Goal: Transaction & Acquisition: Download file/media

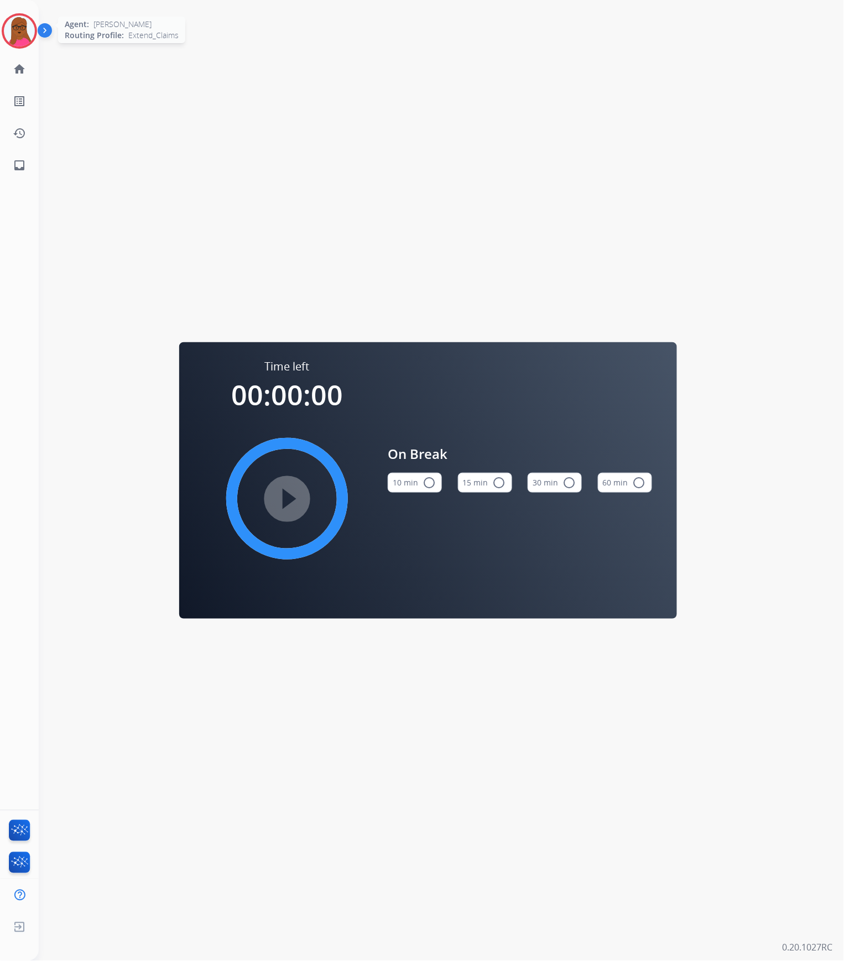
drag, startPoint x: 16, startPoint y: 29, endPoint x: 52, endPoint y: 73, distance: 57.0
click at [16, 29] on img at bounding box center [19, 30] width 31 height 31
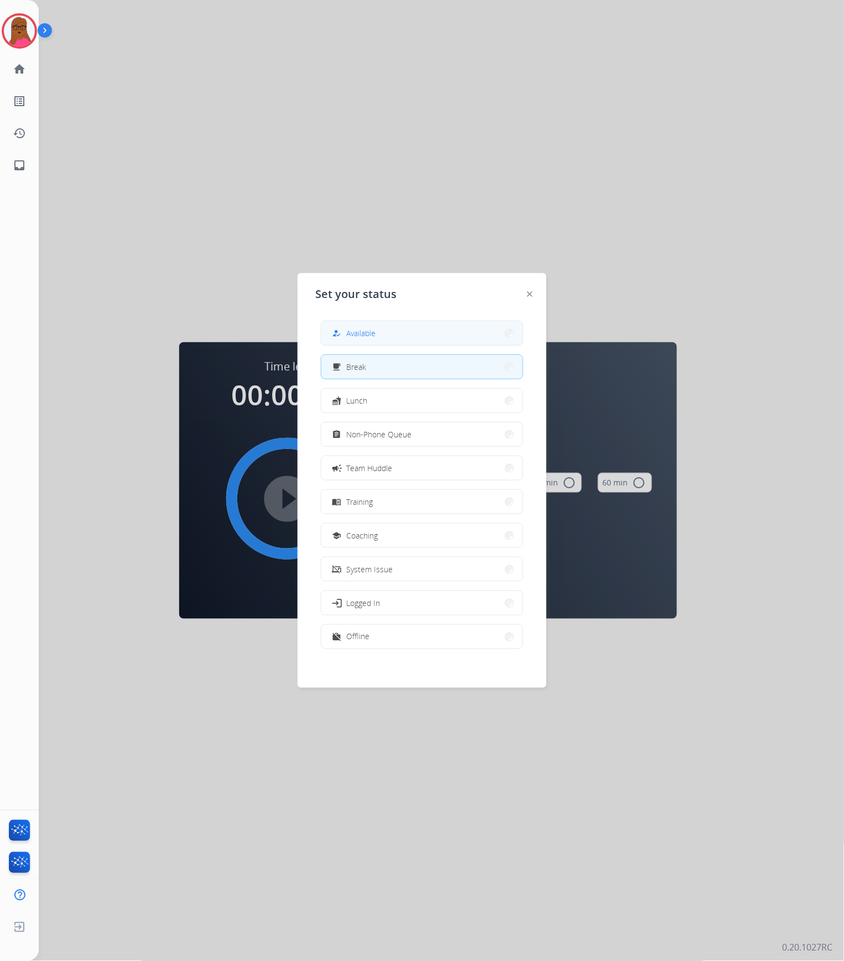
click at [397, 341] on button "how_to_reg Available" at bounding box center [421, 333] width 201 height 24
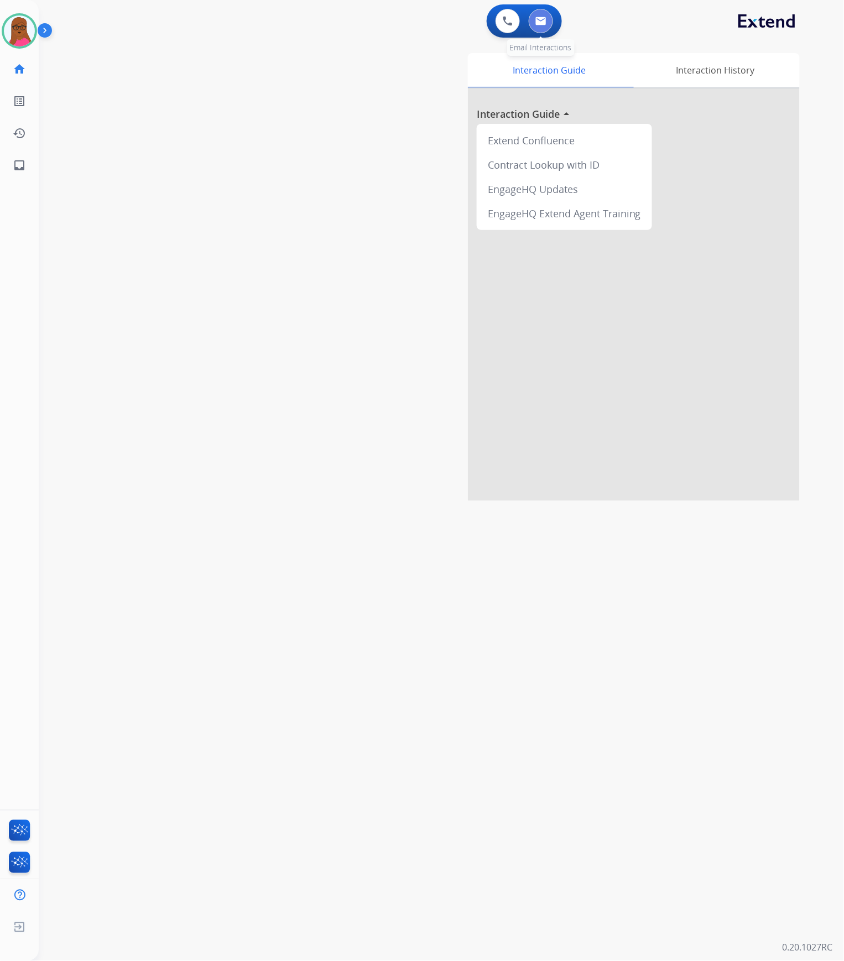
click at [543, 25] on img at bounding box center [540, 21] width 11 height 9
select select "**********"
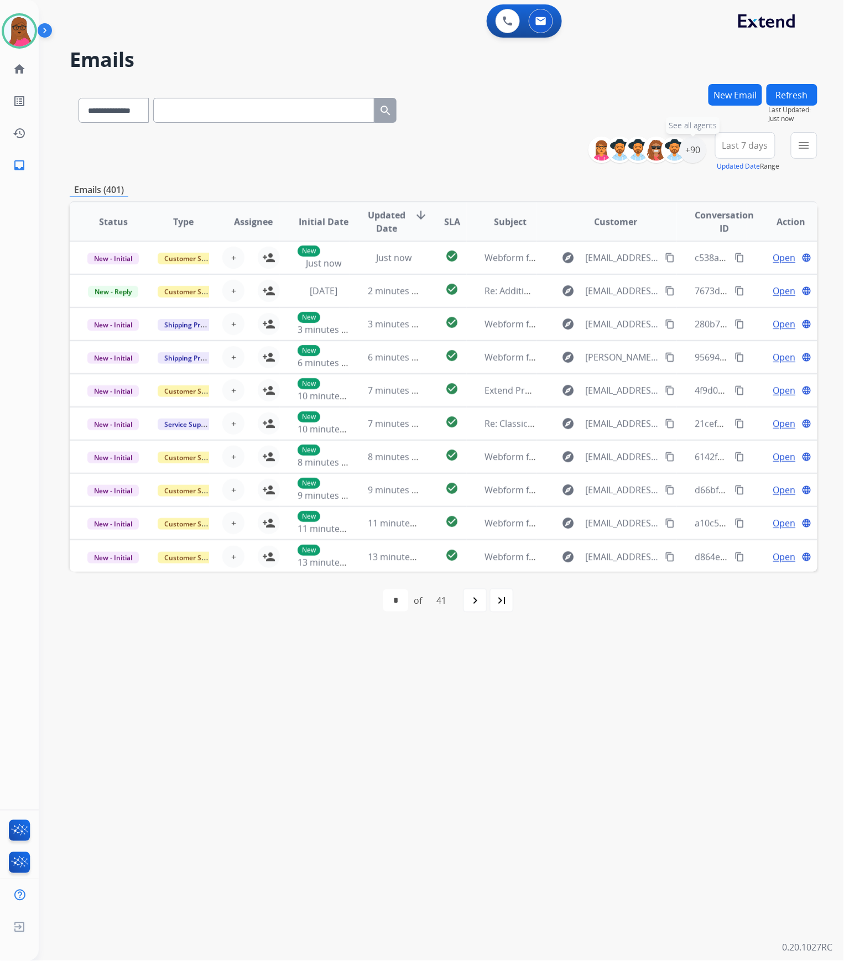
drag, startPoint x: 690, startPoint y: 151, endPoint x: 564, endPoint y: 253, distance: 162.4
click at [690, 151] on div "+90" at bounding box center [693, 150] width 27 height 27
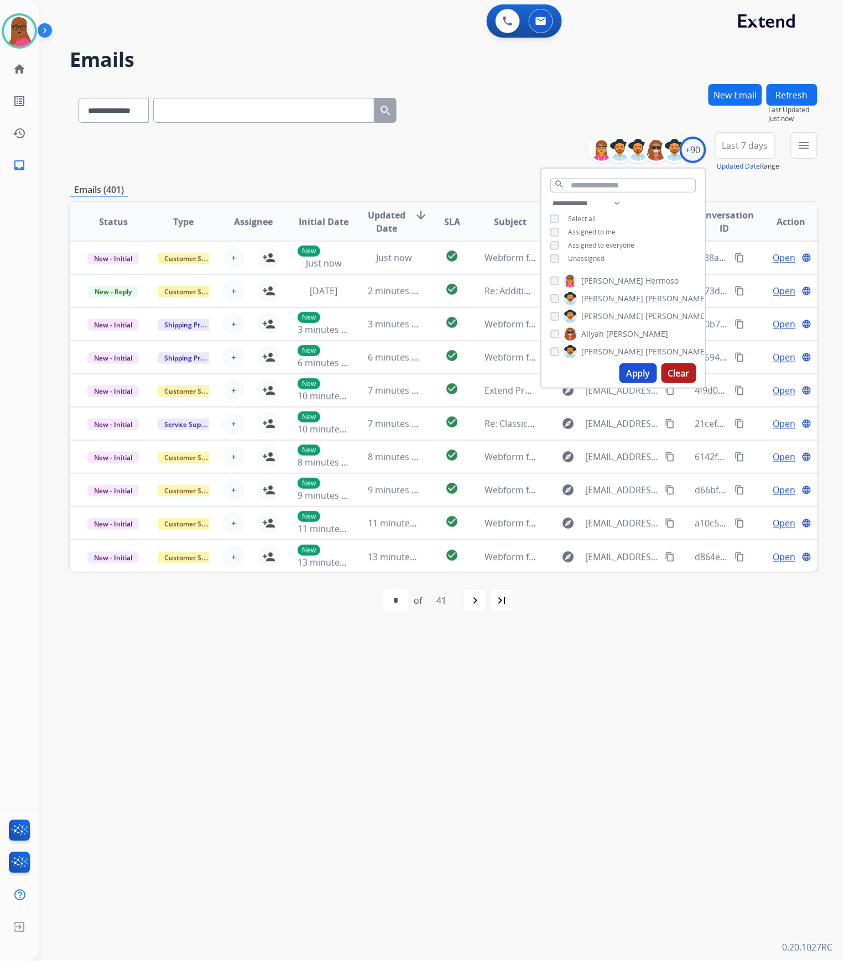
click at [546, 259] on div "**********" at bounding box center [623, 232] width 164 height 71
click at [646, 378] on button "Apply" at bounding box center [638, 373] width 38 height 20
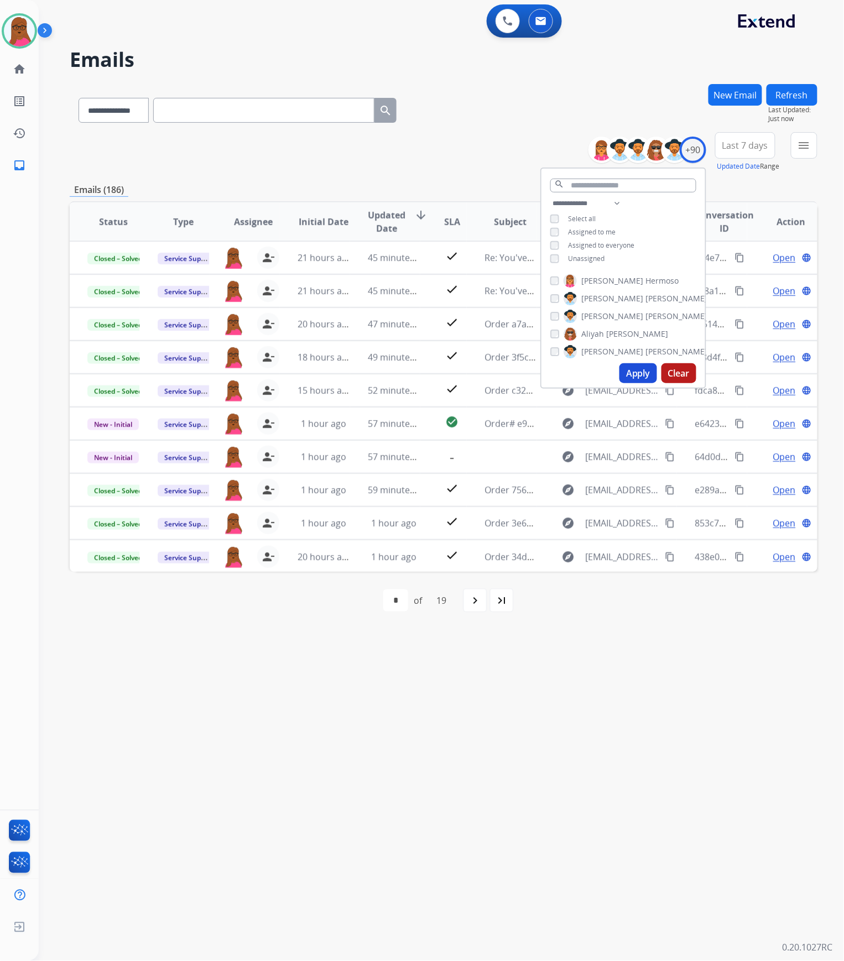
click at [647, 717] on div "**********" at bounding box center [428, 500] width 779 height 921
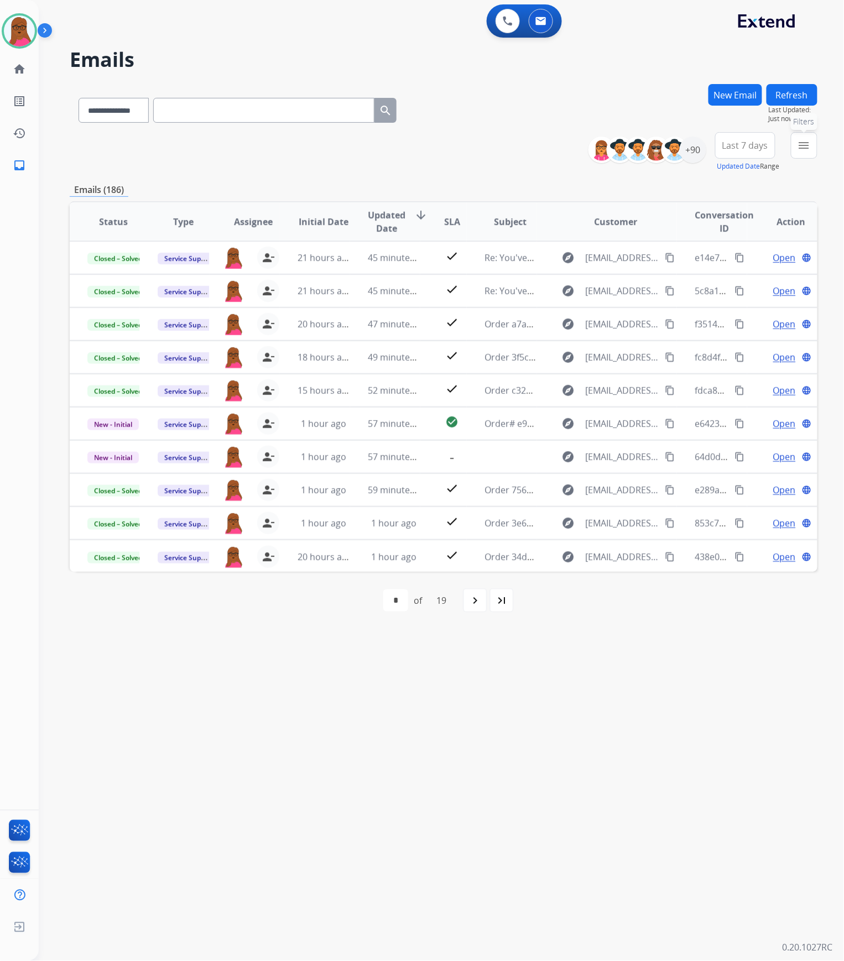
click at [809, 151] on mat-icon "menu" at bounding box center [804, 145] width 13 height 13
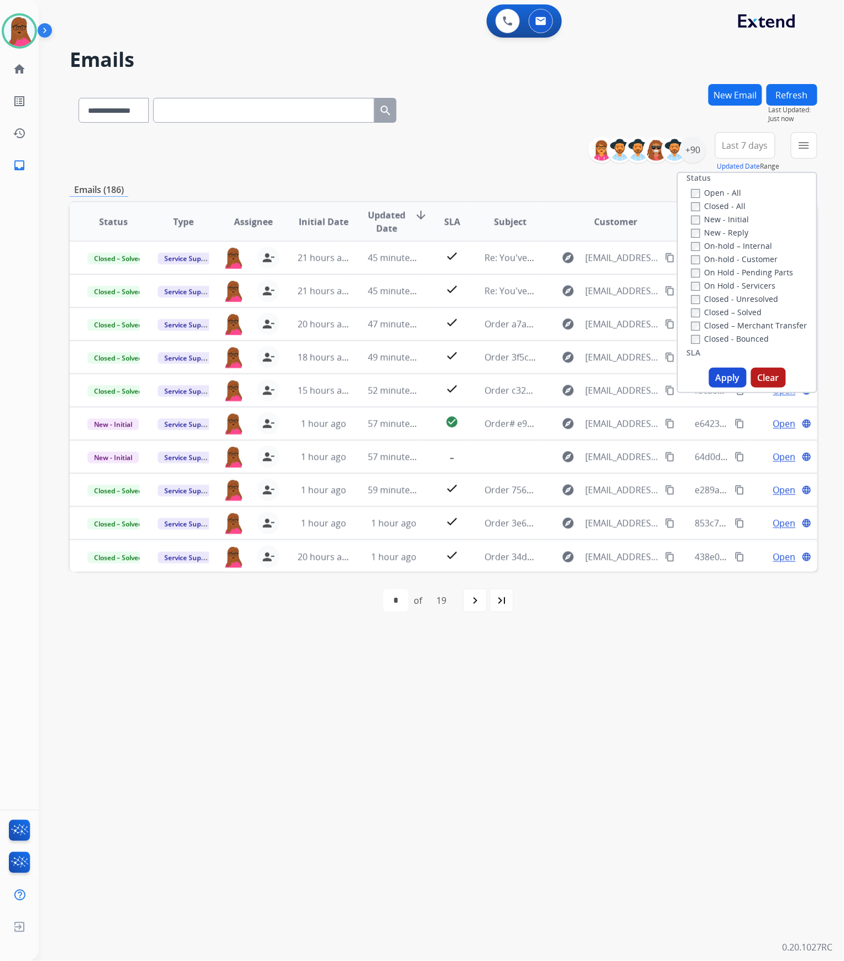
scroll to position [74, 0]
click at [717, 381] on button "Apply" at bounding box center [728, 378] width 38 height 20
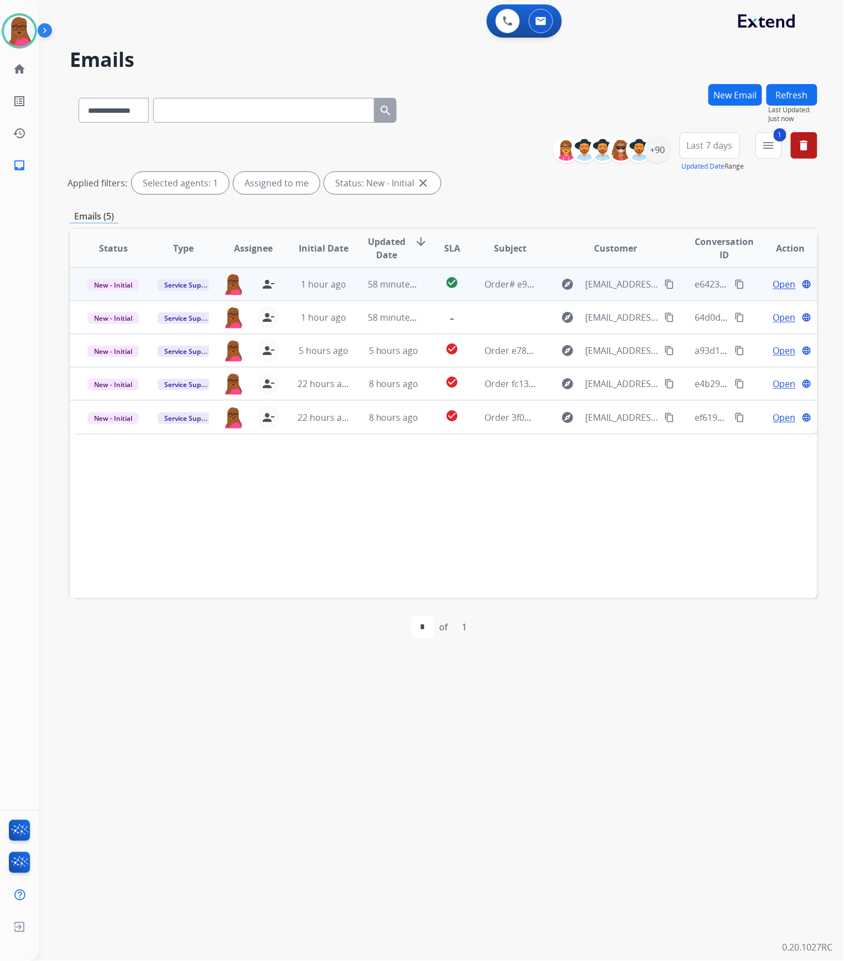
click at [779, 288] on span "Open" at bounding box center [784, 284] width 23 height 13
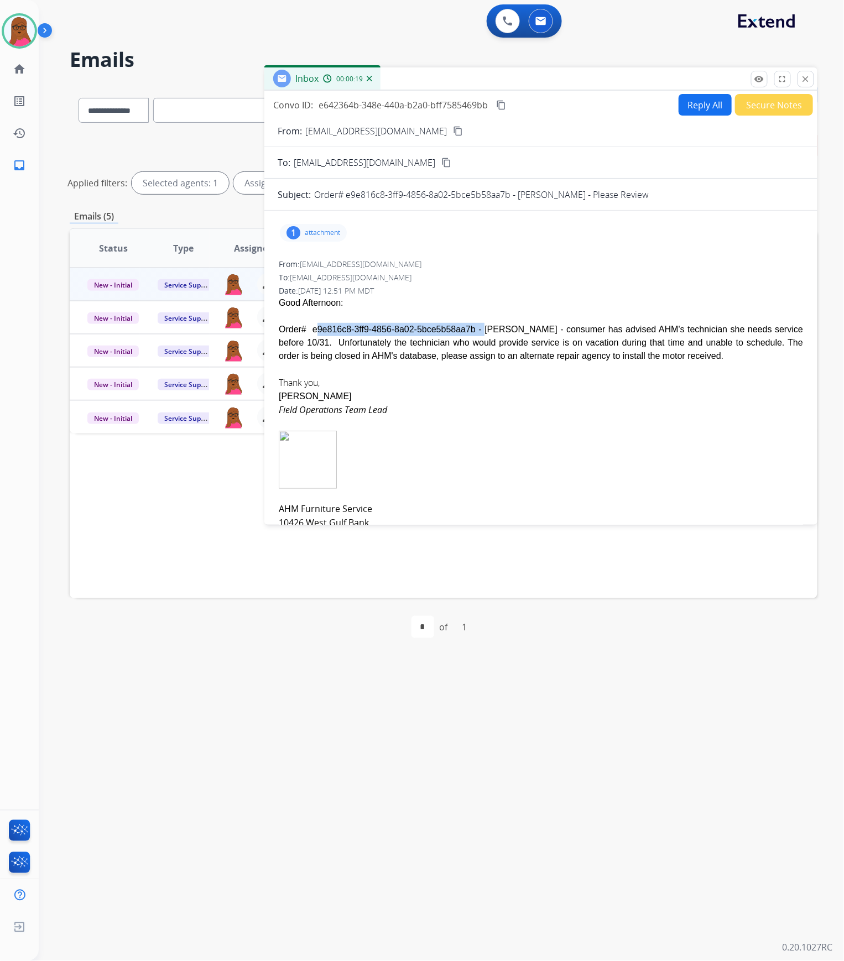
drag, startPoint x: 461, startPoint y: 332, endPoint x: 309, endPoint y: 330, distance: 152.7
click at [309, 330] on div "Good Afternoon: Order# e9e816c8-3ff9-4856-8a02-5bce5b58aa7b - [PERSON_NAME] - c…" at bounding box center [541, 329] width 524 height 66
copy div "e9e816c8-3ff9-4856-8a02-5bce5b58aa7b -"
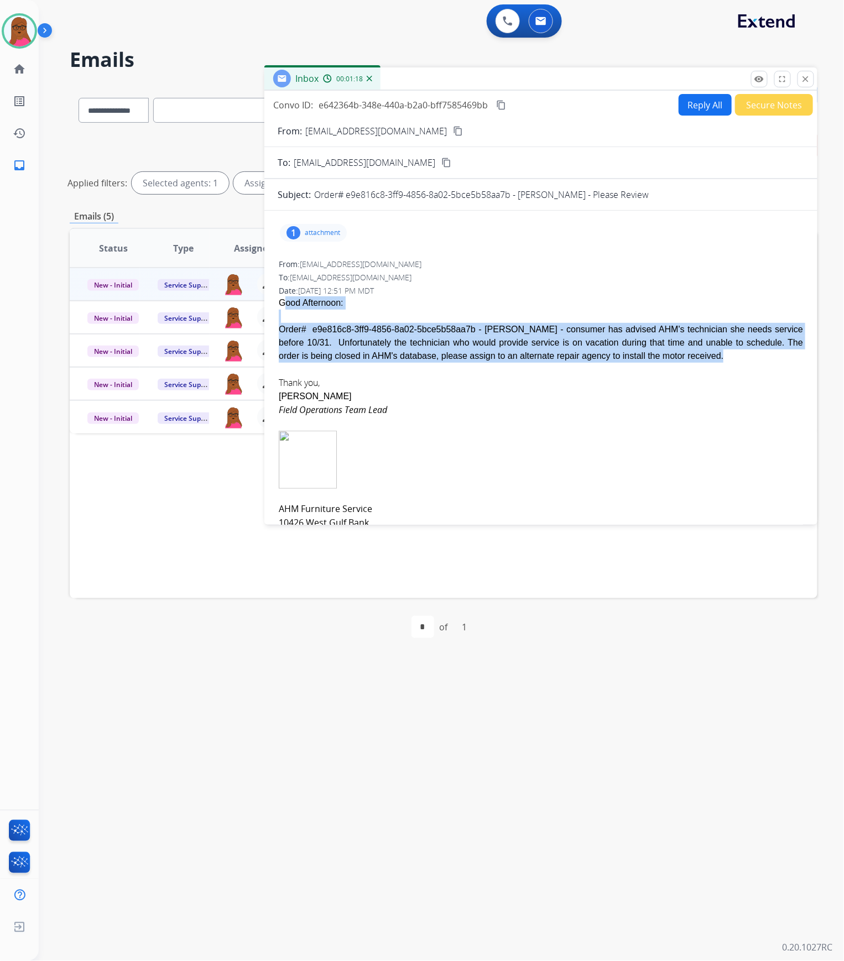
drag, startPoint x: 280, startPoint y: 299, endPoint x: 456, endPoint y: 367, distance: 188.8
click at [456, 367] on span "Good Afternoon: Order# e9e816c8-3ff9-4856-8a02-5bce5b58aa7b - [PERSON_NAME] - c…" at bounding box center [541, 426] width 524 height 261
copy span "Good Afternoon: Order# e9e816c8-3ff9-4856-8a02-5bce5b58aa7b - [PERSON_NAME] - c…"
drag, startPoint x: 810, startPoint y: 82, endPoint x: 640, endPoint y: 105, distance: 171.4
click at [810, 82] on mat-icon "close" at bounding box center [806, 79] width 10 height 10
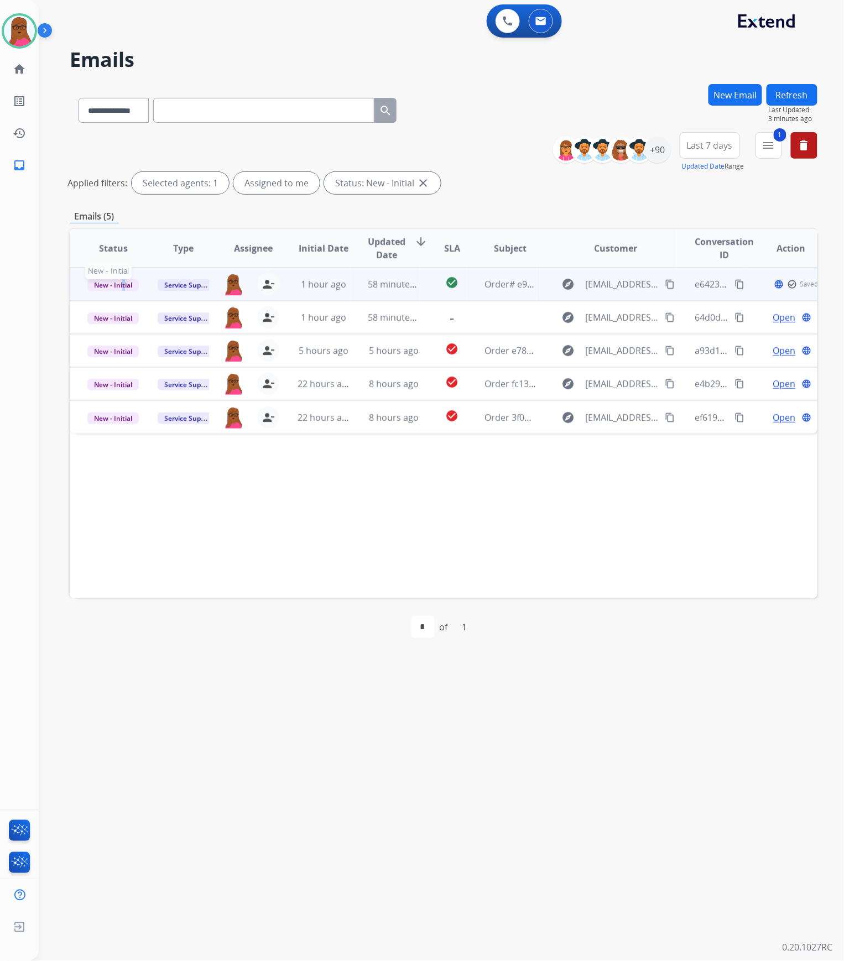
click at [123, 279] on span "New - Initial" at bounding box center [112, 285] width 51 height 12
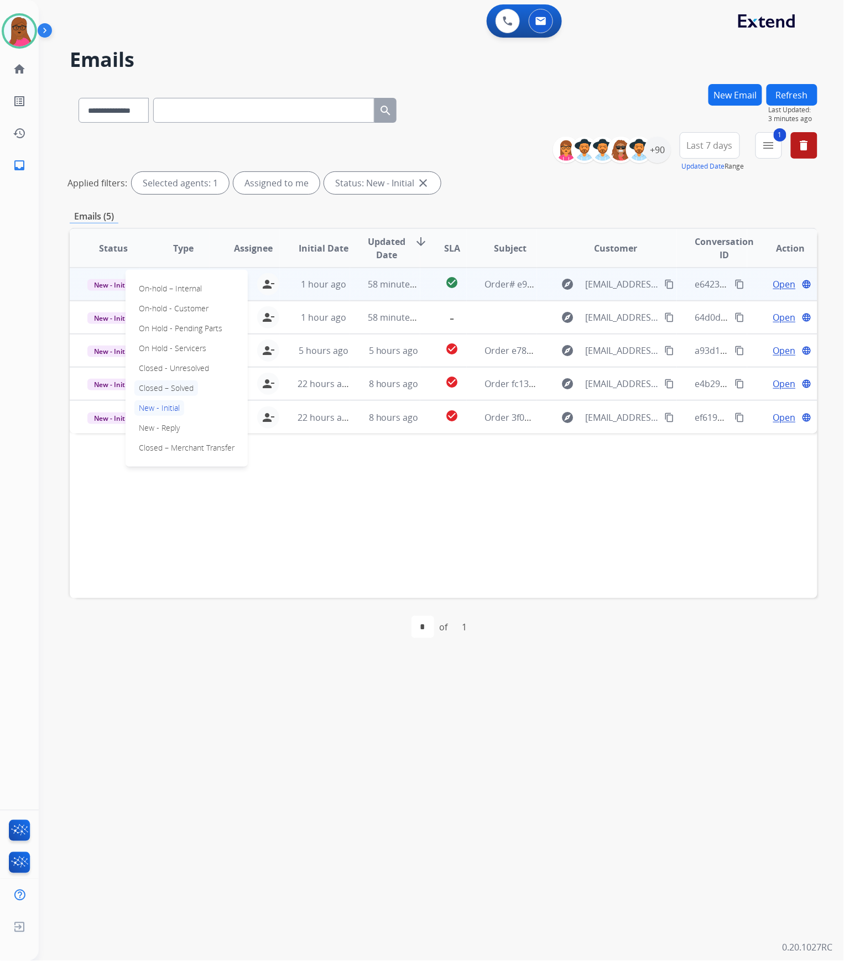
click at [165, 386] on p "Closed – Solved" at bounding box center [166, 388] width 64 height 15
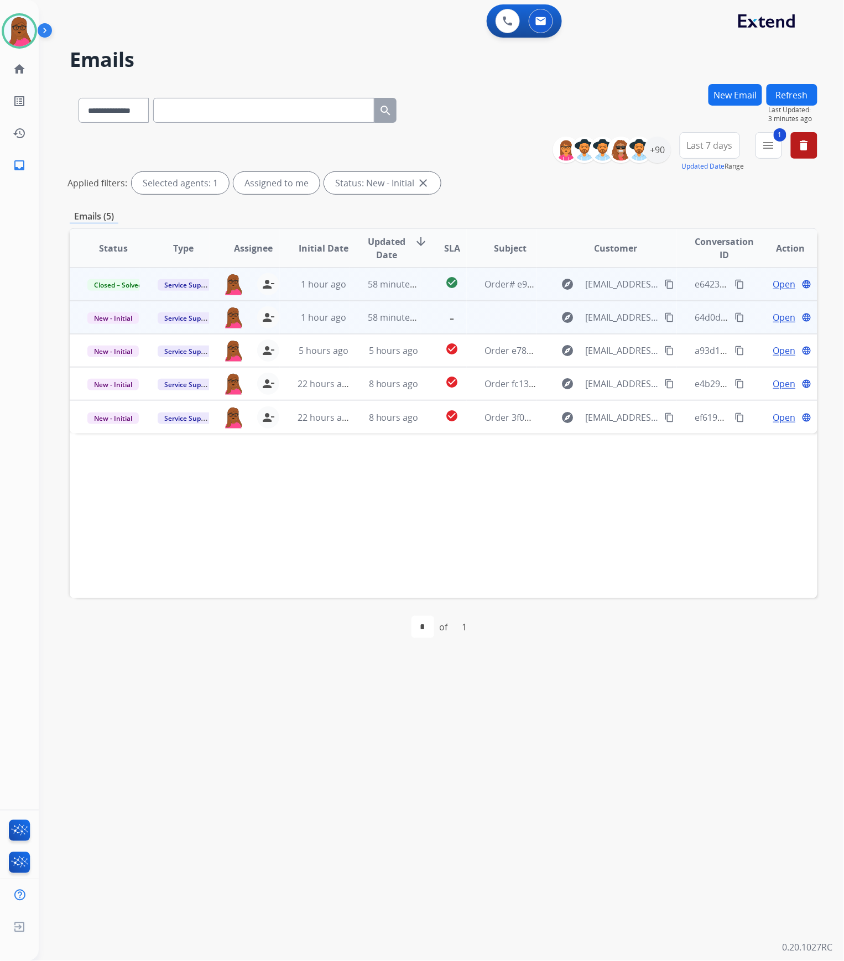
click at [784, 315] on span "Open" at bounding box center [784, 317] width 23 height 13
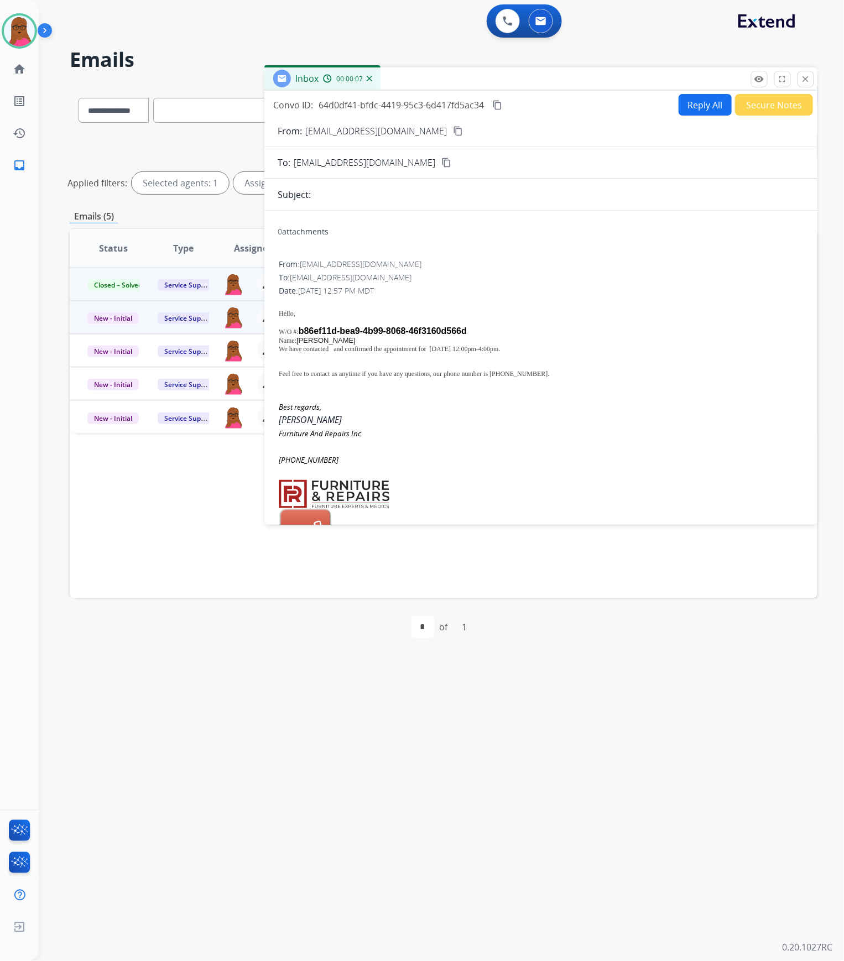
click at [308, 348] on p "We have contacted and confirmed the appointment for [DATE] 12:00pm-4:00pm." at bounding box center [541, 349] width 524 height 8
drag, startPoint x: 308, startPoint y: 348, endPoint x: 515, endPoint y: 353, distance: 208.0
click at [515, 353] on div "Hello, W/O # : b86ef11d-bea9-4b99-8068-46f3160d566d Name: [PERSON_NAME] We have…" at bounding box center [541, 341] width 524 height 90
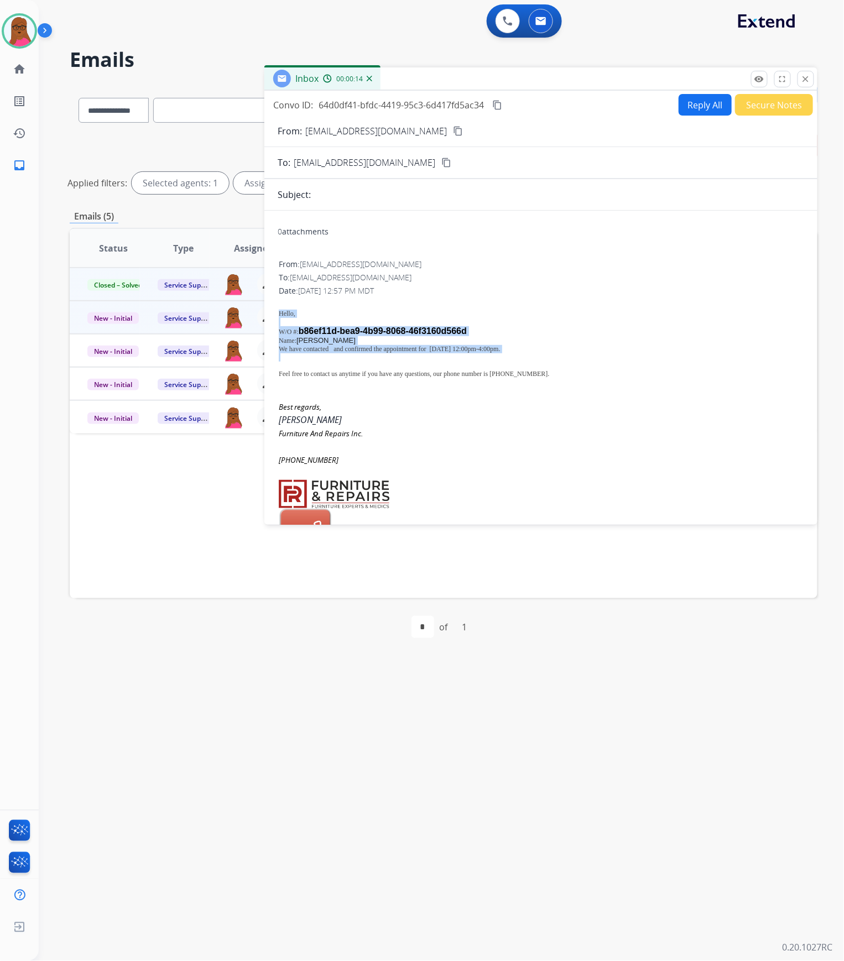
drag, startPoint x: 275, startPoint y: 310, endPoint x: 463, endPoint y: 341, distance: 190.6
click at [533, 352] on div "0 attachments From: [EMAIL_ADDRESS][DOMAIN_NAME] To: [EMAIL_ADDRESS][DOMAIN_NAM…" at bounding box center [540, 504] width 553 height 569
click at [434, 347] on p "We have contacted and confirmed the appointment for [DATE] 12:00pm-4:00pm." at bounding box center [541, 349] width 524 height 8
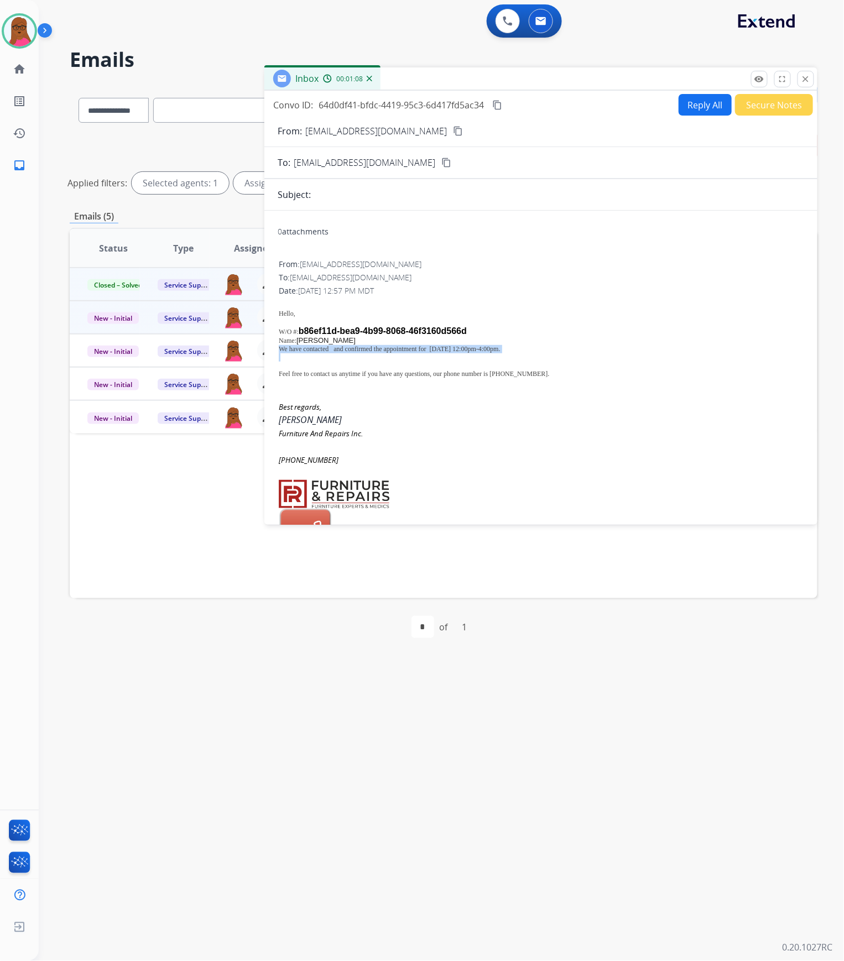
drag, startPoint x: 804, startPoint y: 78, endPoint x: 454, endPoint y: 197, distance: 370.3
click at [804, 78] on mat-icon "close" at bounding box center [806, 79] width 10 height 10
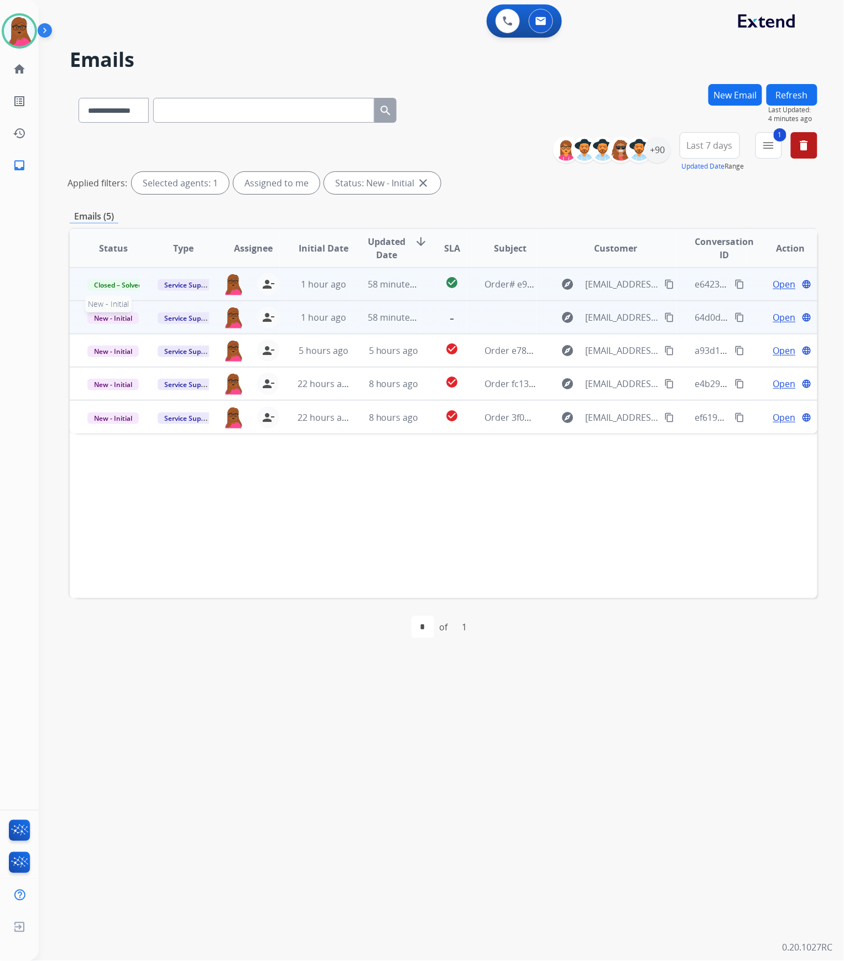
click at [119, 316] on span "New - Initial" at bounding box center [112, 318] width 51 height 12
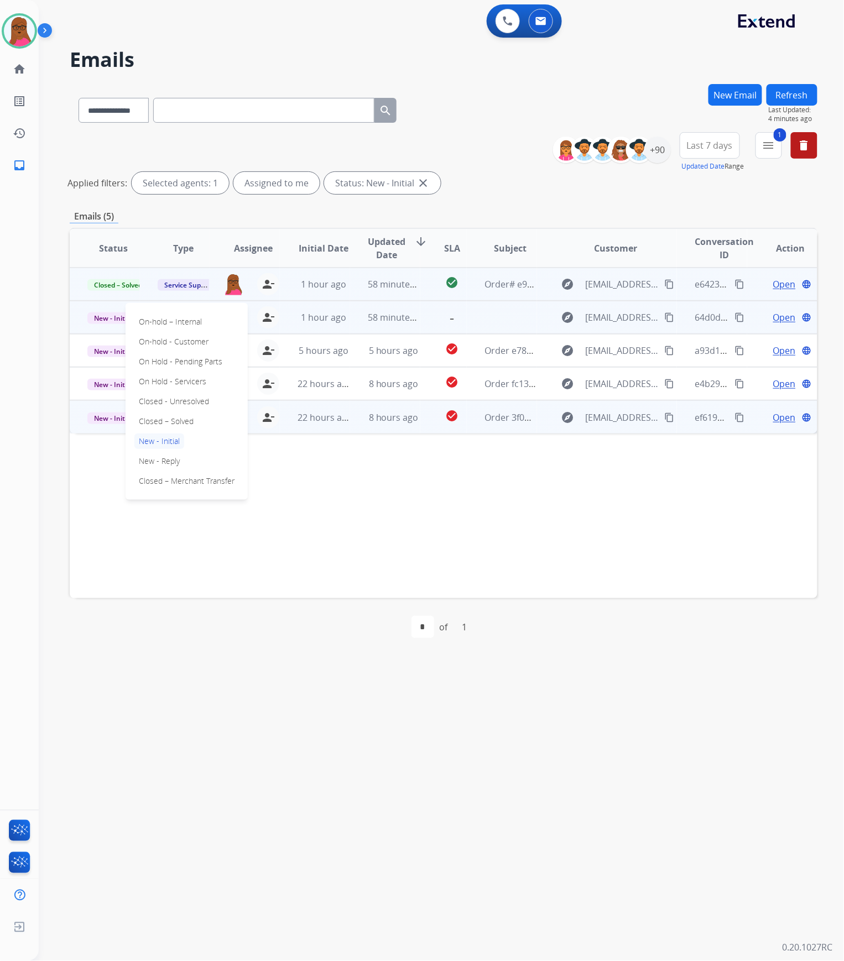
click at [190, 418] on p "Closed – Solved" at bounding box center [166, 421] width 64 height 15
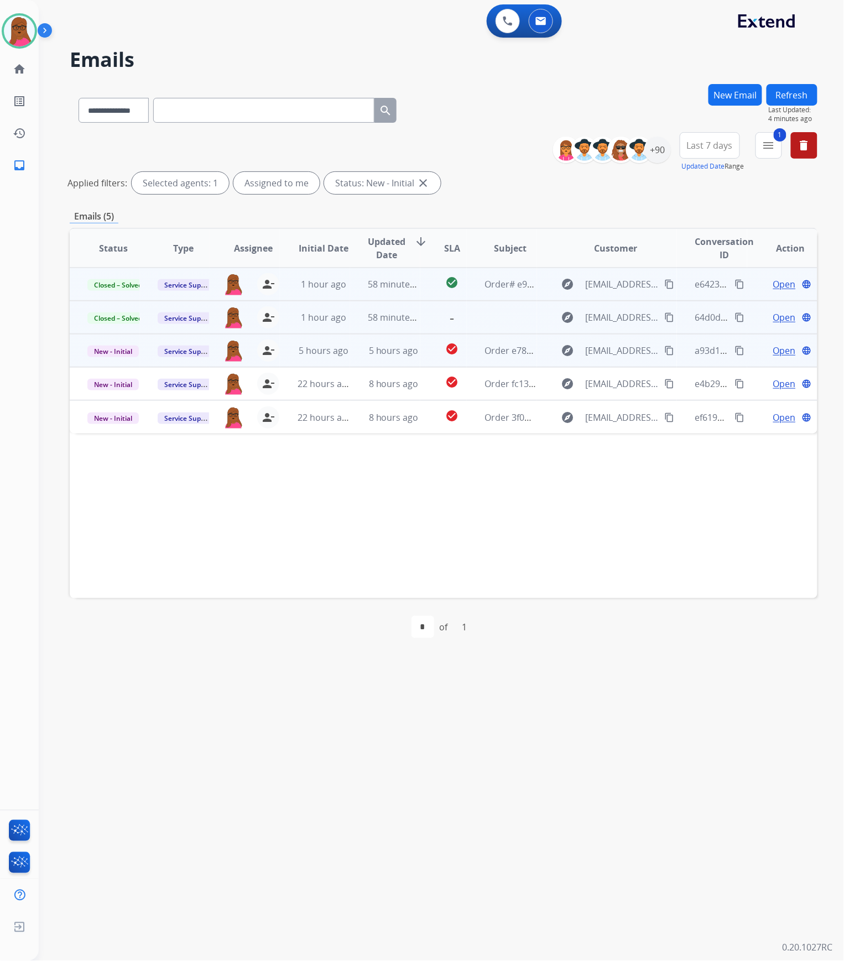
click at [778, 350] on span "Open" at bounding box center [784, 350] width 23 height 13
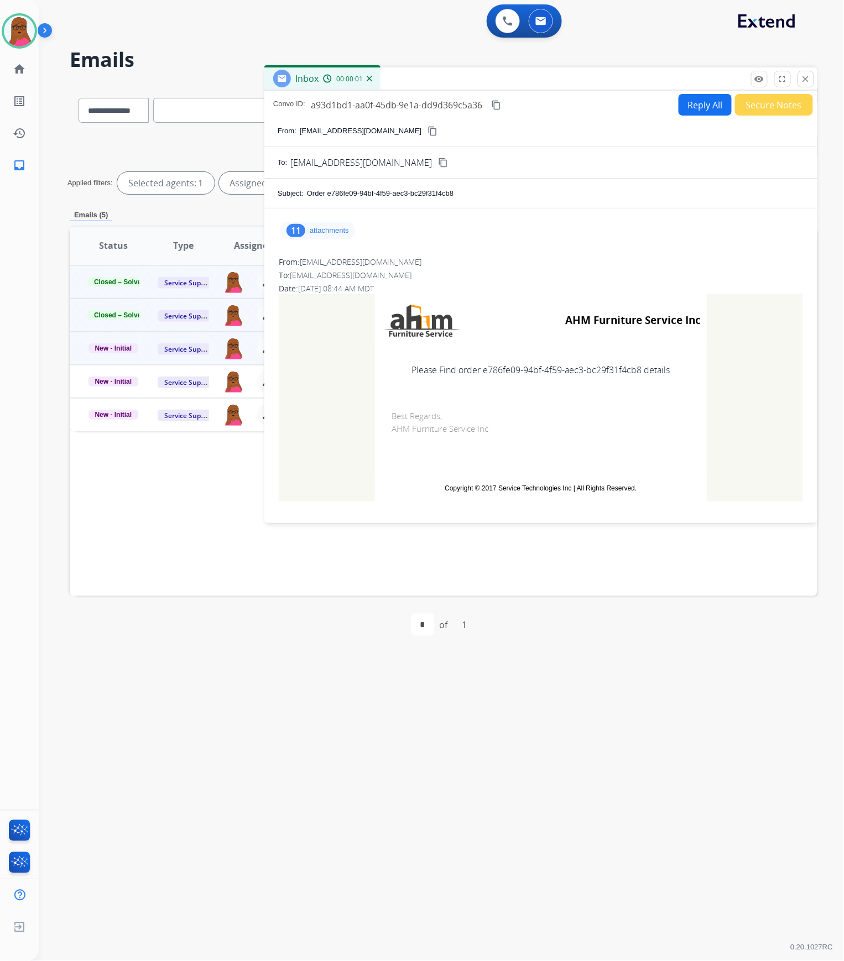
click at [335, 229] on p "attachments" at bounding box center [329, 230] width 39 height 9
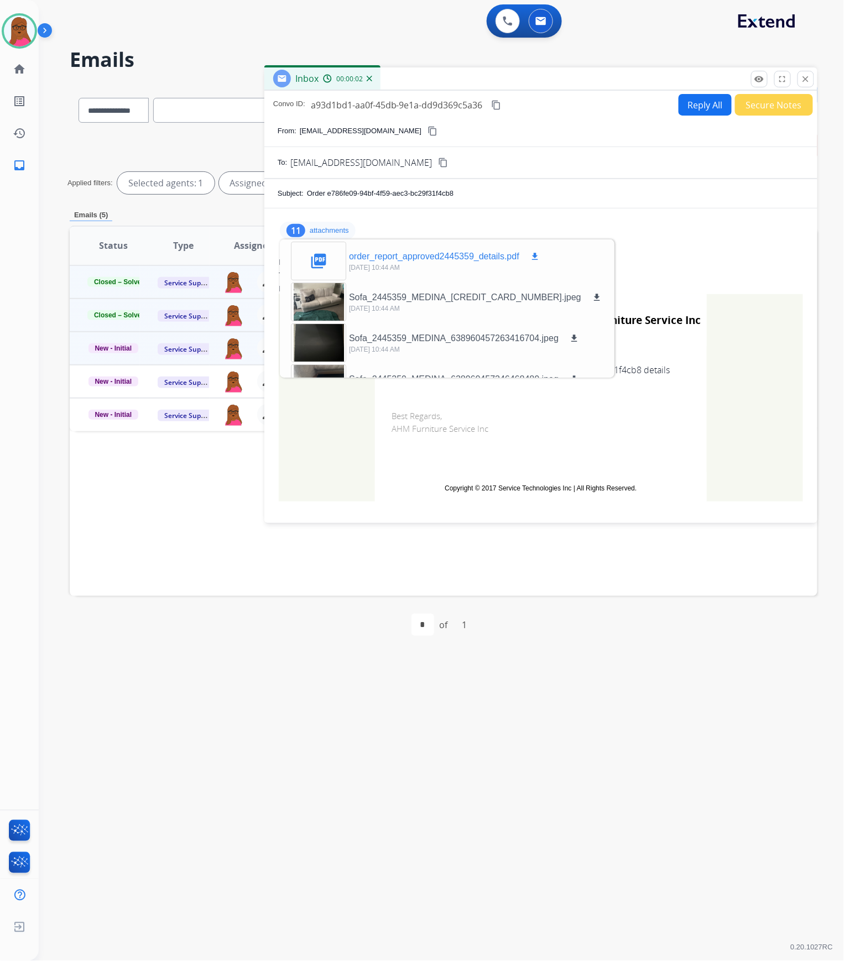
click at [536, 261] on mat-icon "download" at bounding box center [535, 257] width 10 height 10
click at [807, 79] on mat-icon "close" at bounding box center [806, 79] width 10 height 10
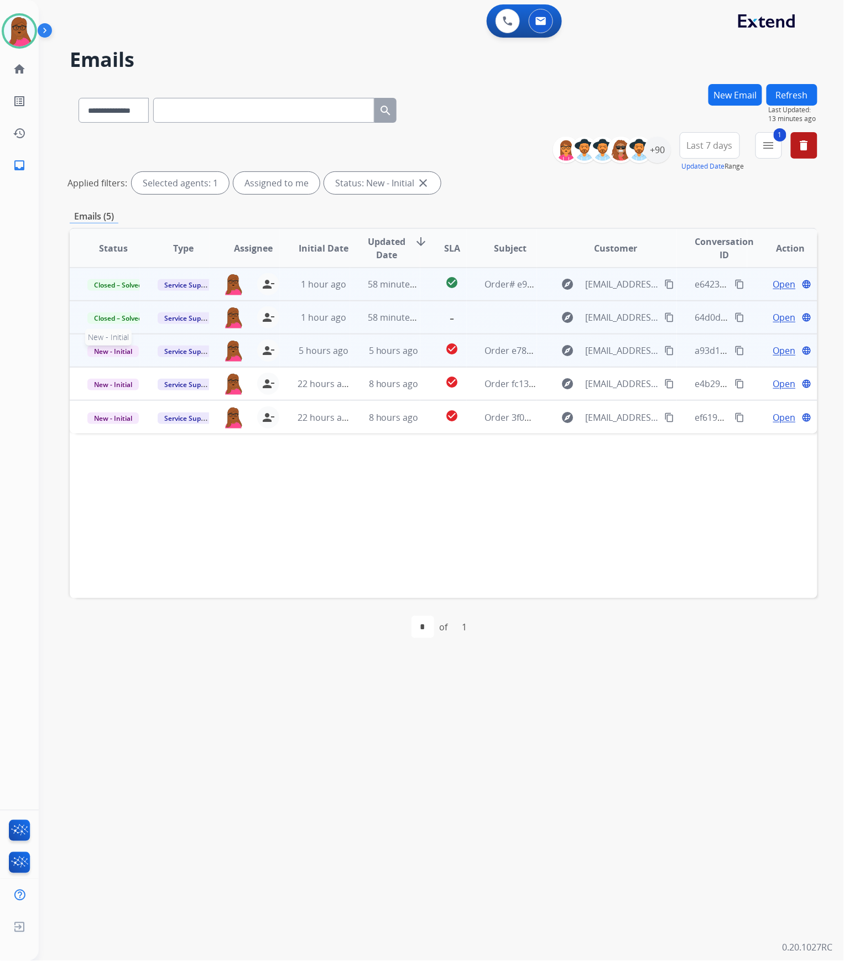
click at [118, 352] on span "New - Initial" at bounding box center [112, 352] width 51 height 12
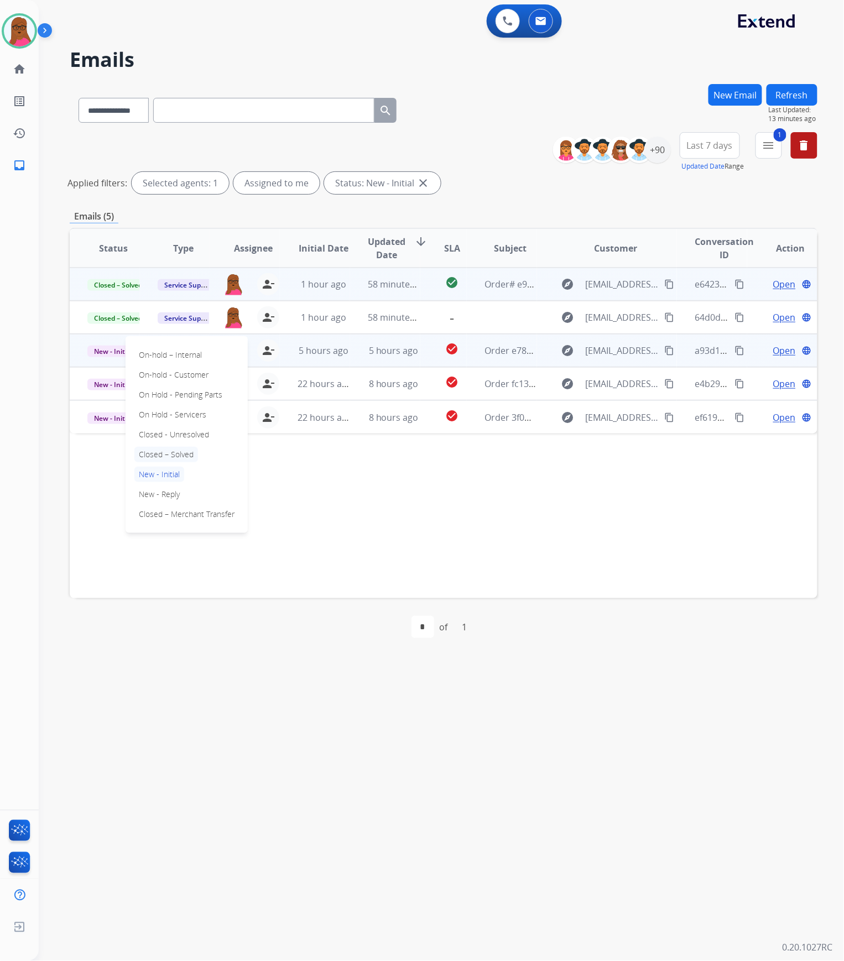
click at [189, 451] on p "Closed – Solved" at bounding box center [166, 454] width 64 height 15
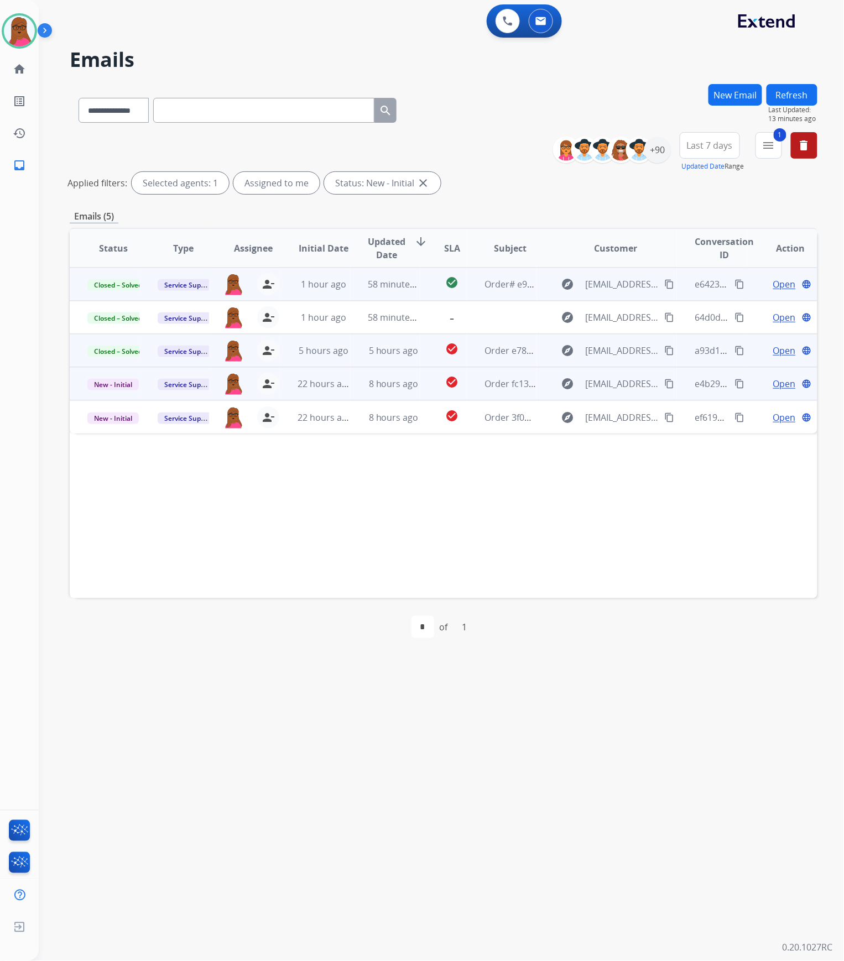
click at [782, 385] on span "Open" at bounding box center [784, 383] width 23 height 13
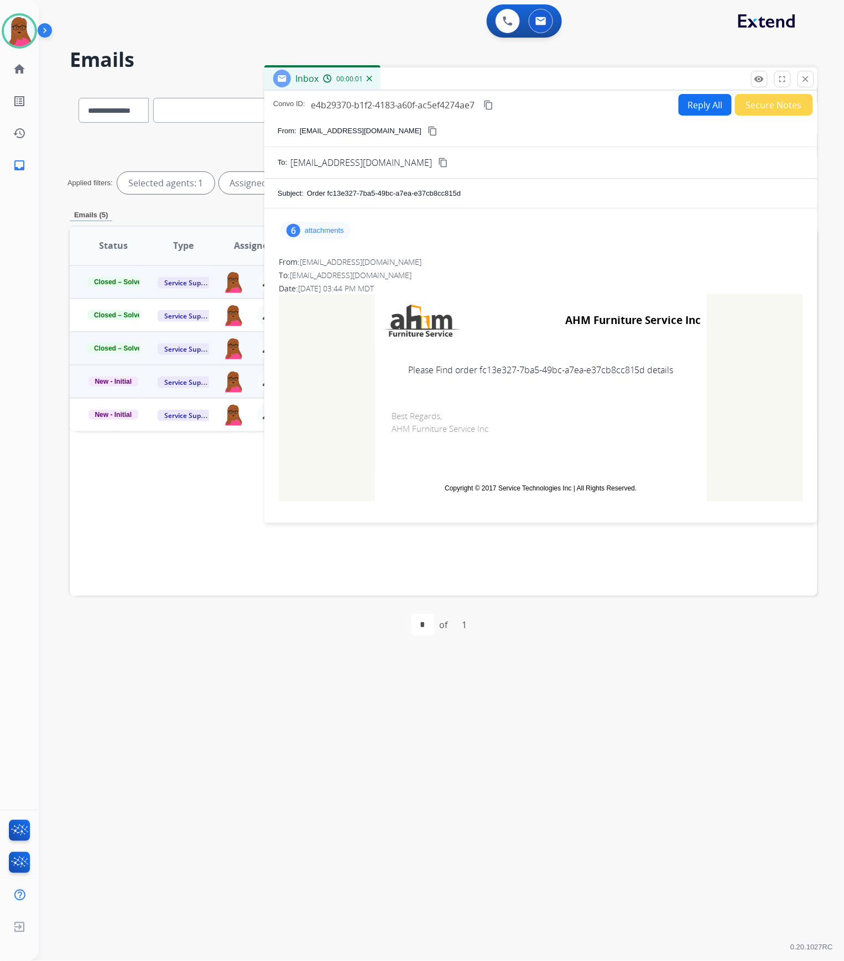
click at [339, 233] on p "attachments" at bounding box center [324, 230] width 39 height 9
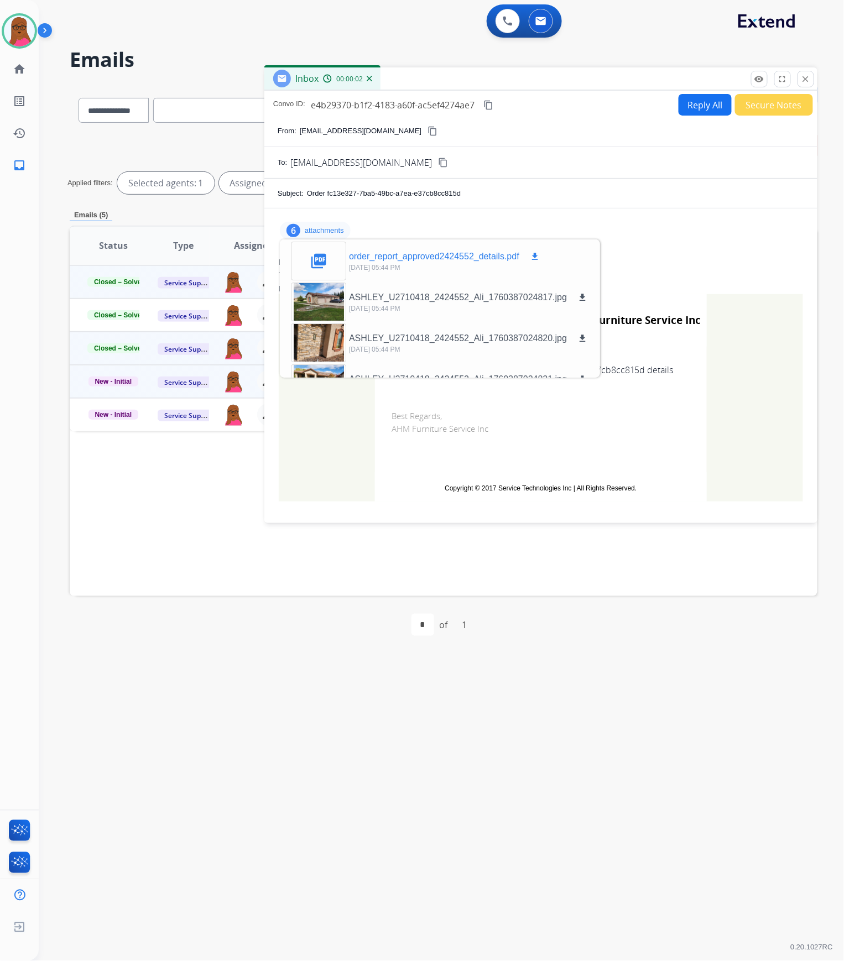
click at [532, 256] on mat-icon "download" at bounding box center [535, 257] width 10 height 10
click at [808, 75] on mat-icon "close" at bounding box center [806, 79] width 10 height 10
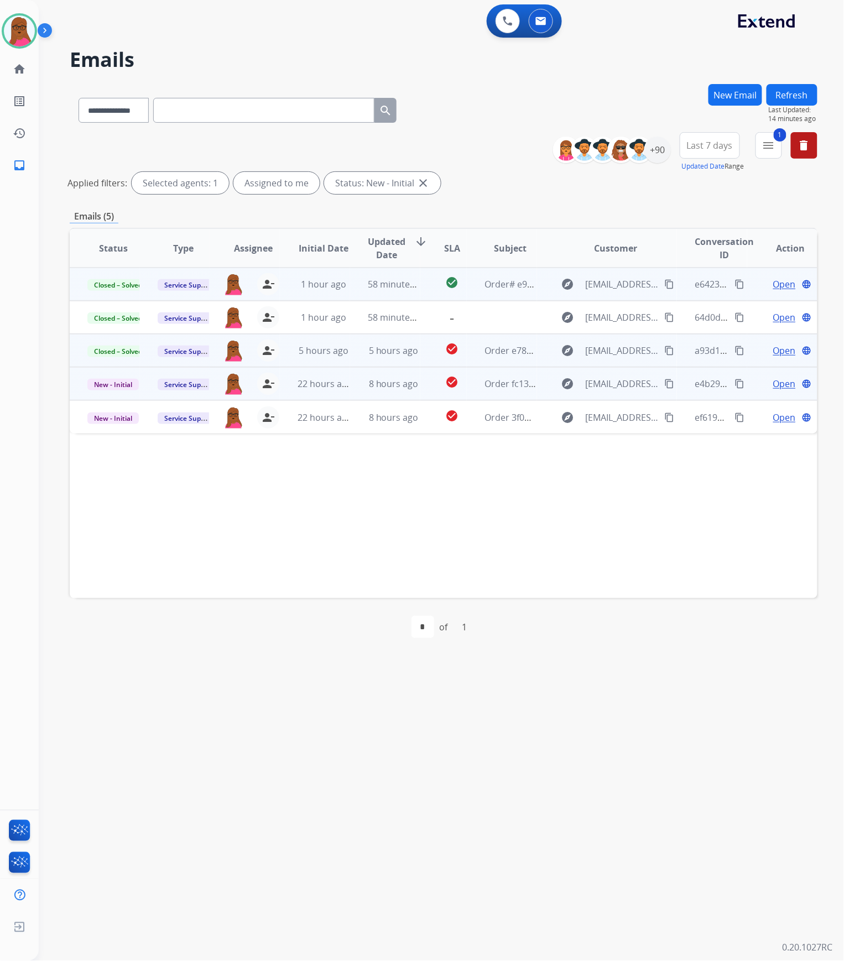
click at [774, 382] on span "Open" at bounding box center [784, 383] width 23 height 13
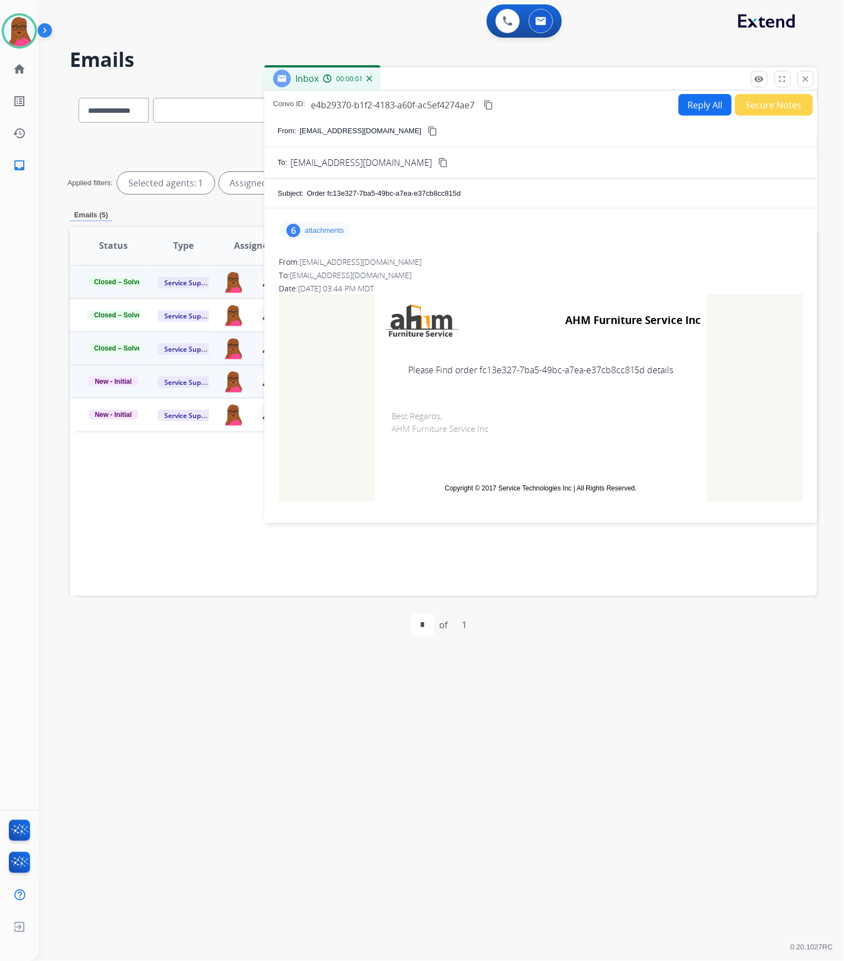
click at [317, 226] on p "attachments" at bounding box center [324, 230] width 39 height 9
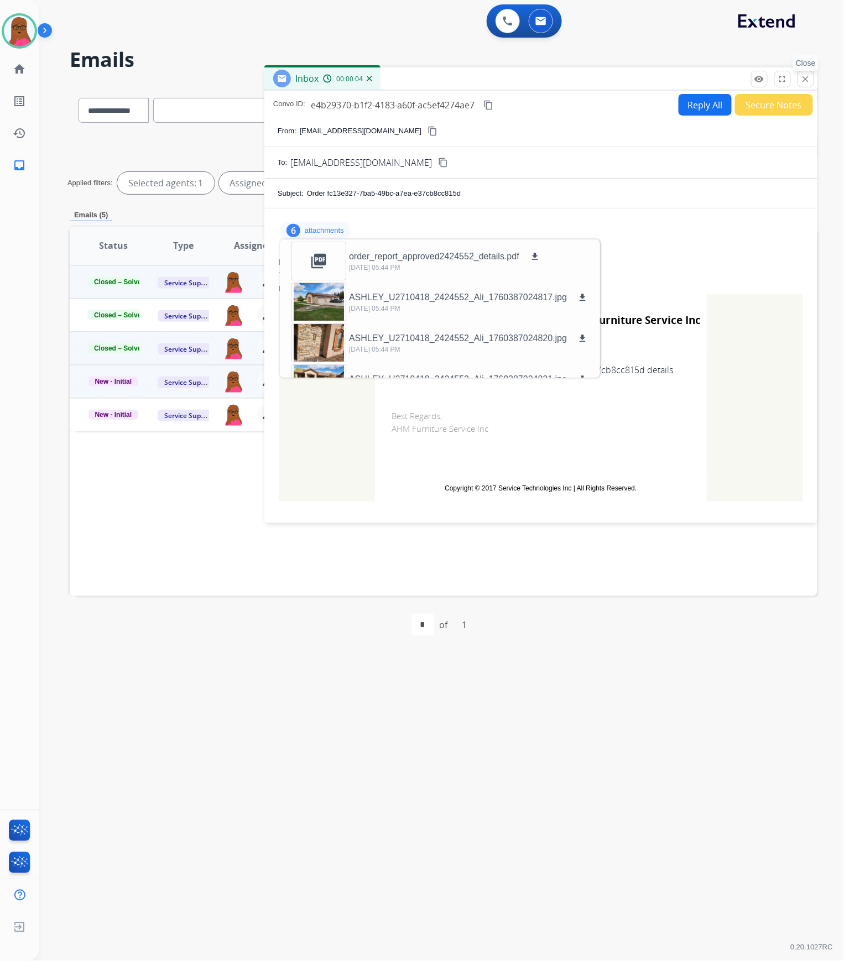
click at [799, 84] on button "close Close" at bounding box center [806, 79] width 17 height 17
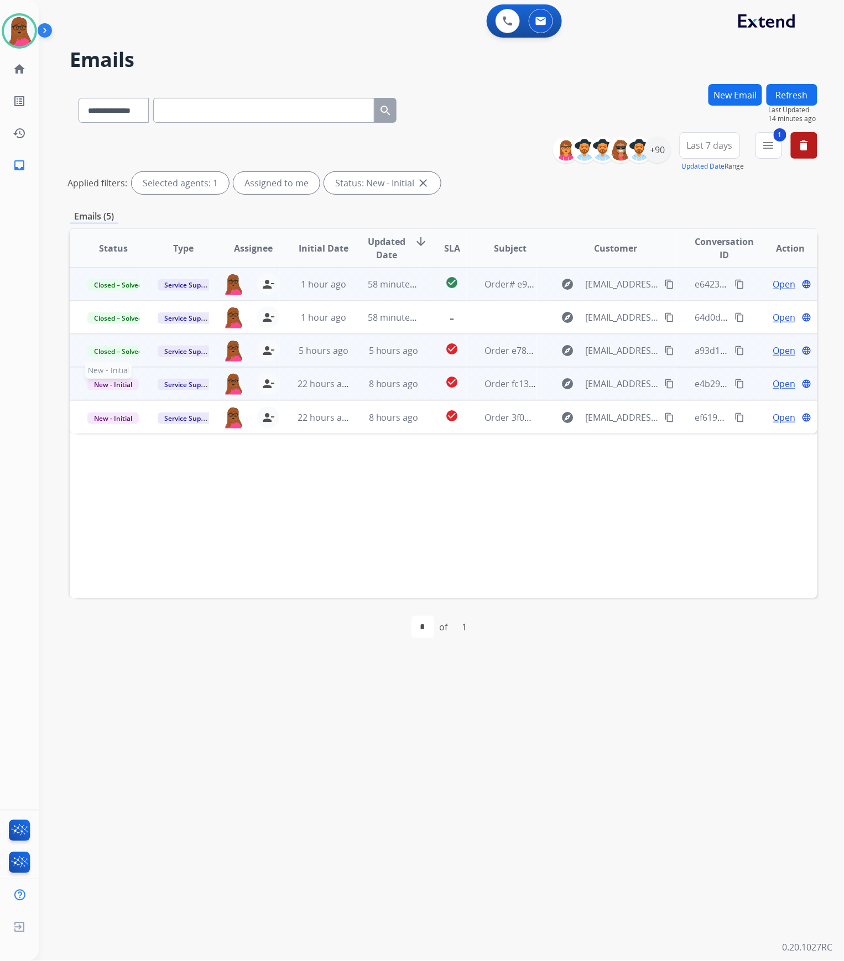
click at [122, 386] on span "New - Initial" at bounding box center [112, 385] width 51 height 12
click at [182, 492] on p "Closed – Solved" at bounding box center [166, 487] width 64 height 15
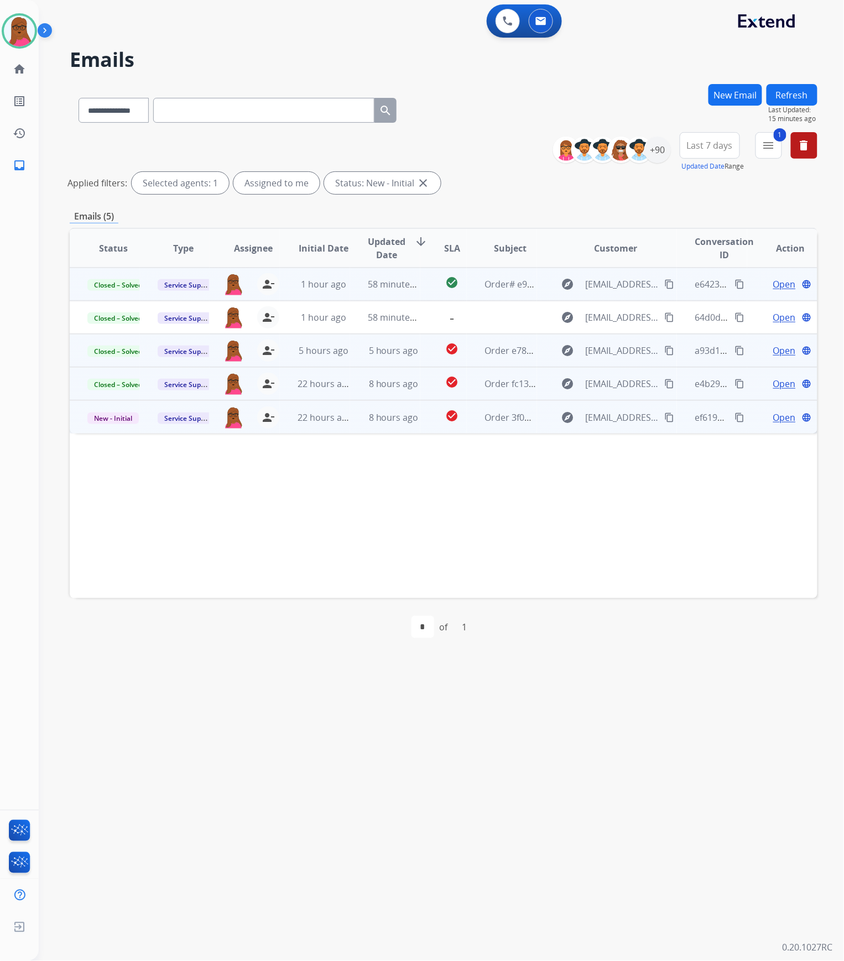
click at [773, 421] on span "Open" at bounding box center [784, 417] width 23 height 13
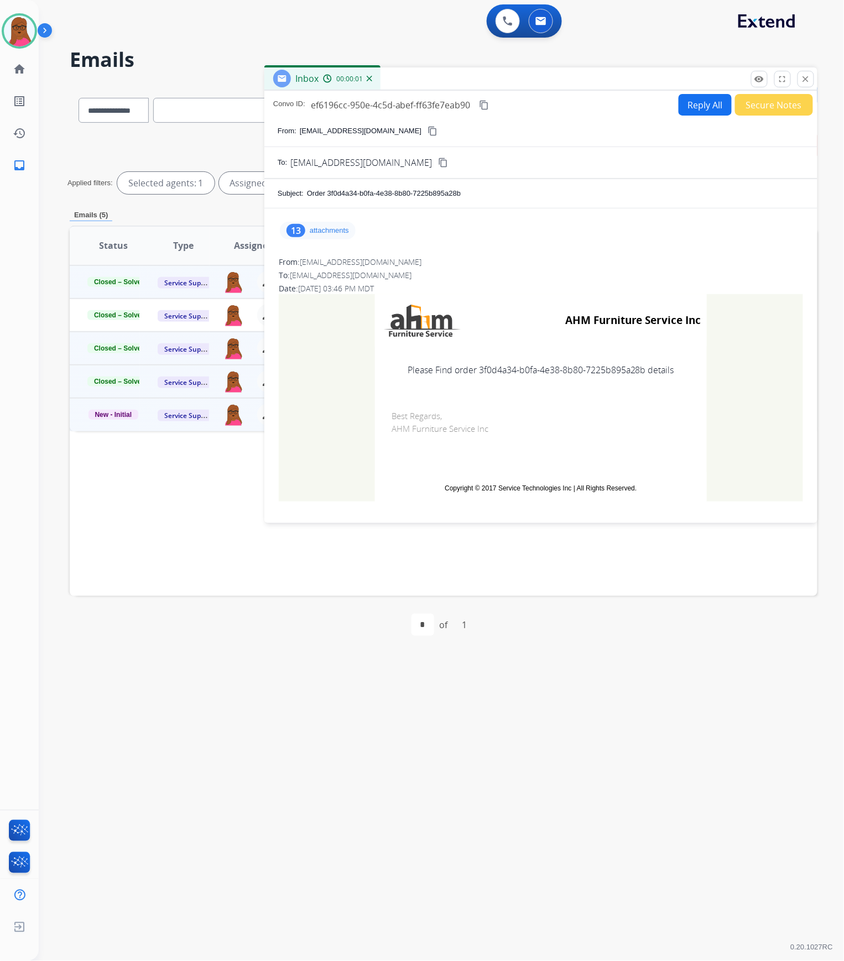
click at [332, 233] on p "attachments" at bounding box center [329, 230] width 39 height 9
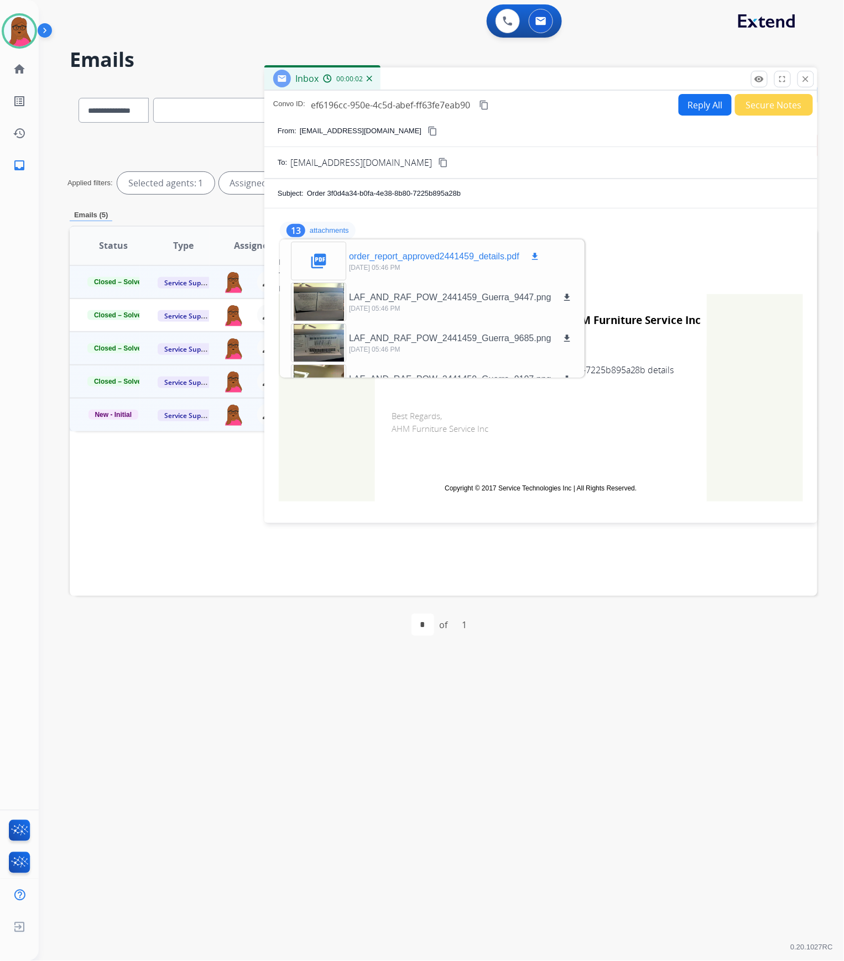
click at [524, 257] on div "order_report_approved2441459_details.pdf download" at bounding box center [445, 256] width 192 height 13
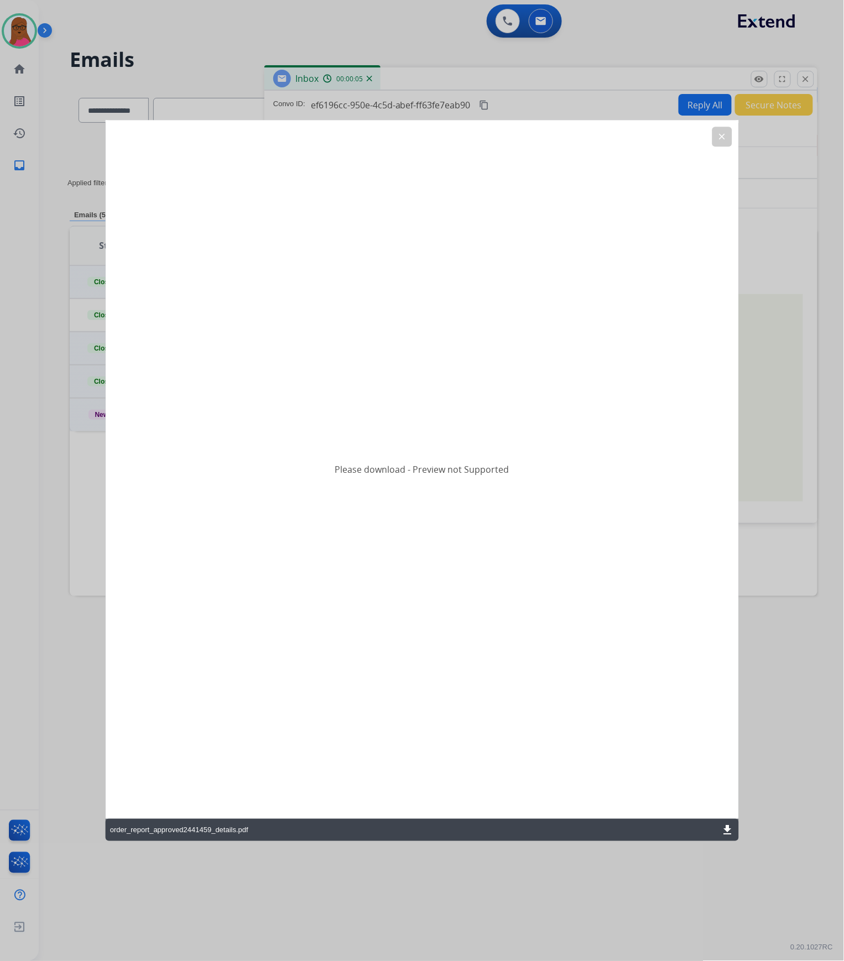
click at [731, 832] on mat-icon "download" at bounding box center [727, 830] width 13 height 13
drag, startPoint x: 726, startPoint y: 134, endPoint x: 732, endPoint y: 121, distance: 14.8
click at [726, 135] on mat-icon "clear" at bounding box center [722, 137] width 10 height 10
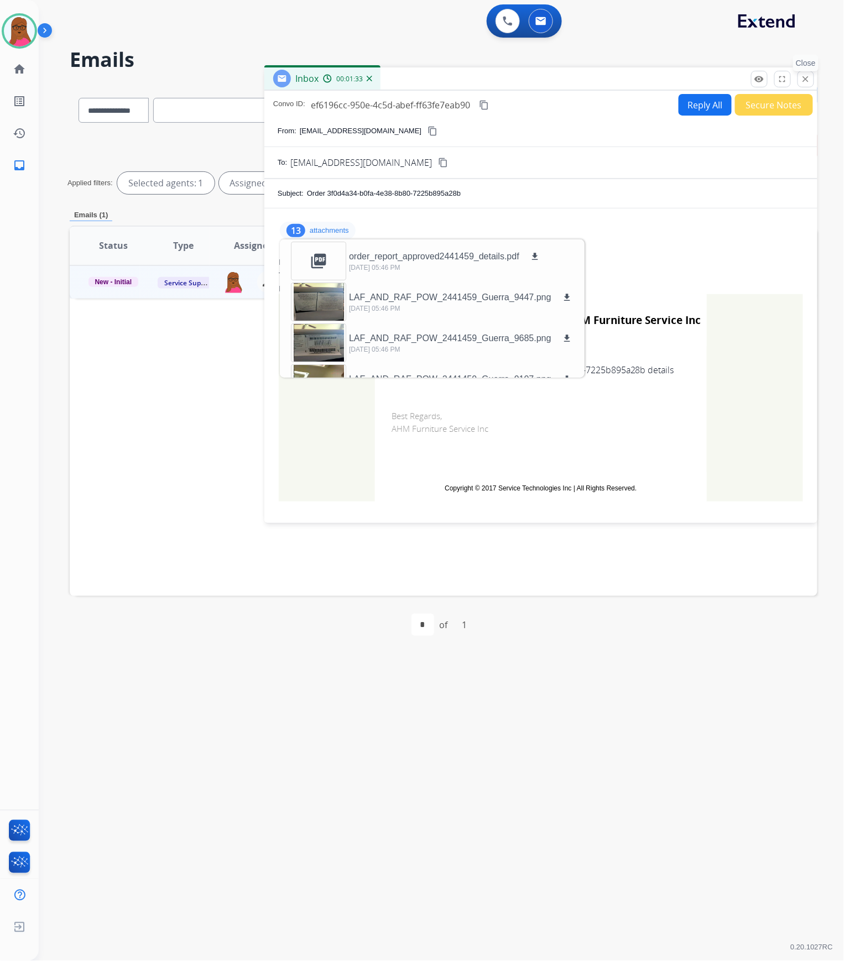
click at [804, 77] on mat-icon "close" at bounding box center [806, 79] width 10 height 10
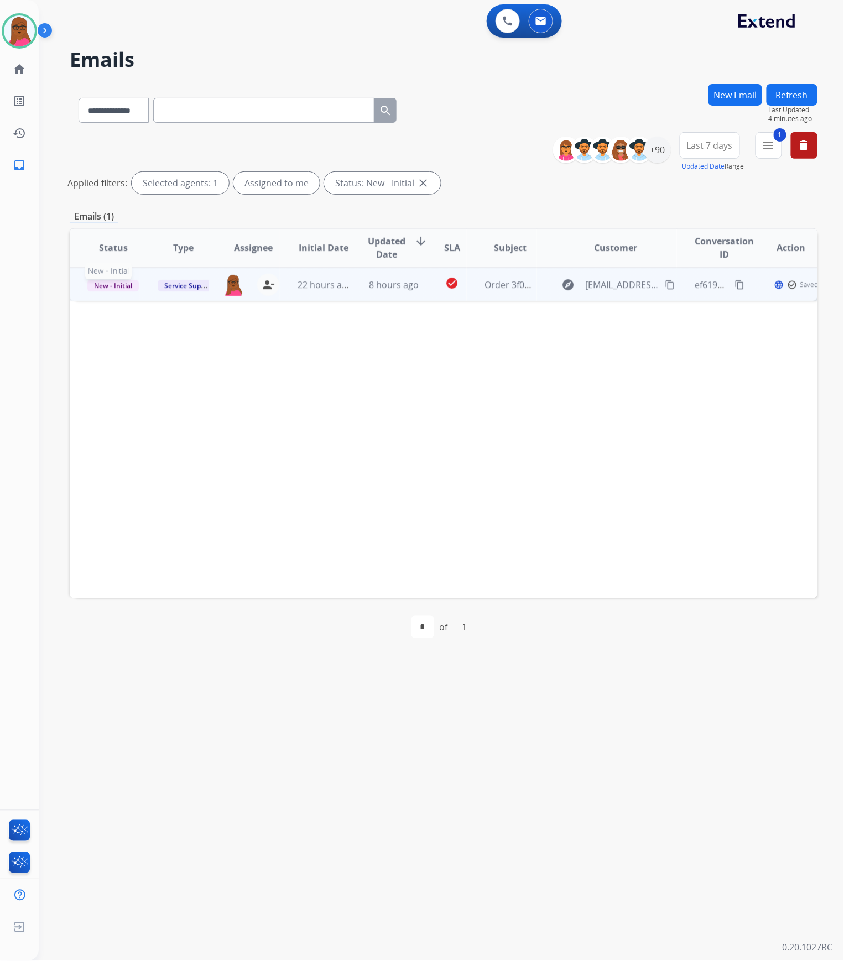
click at [107, 290] on span "New - Initial" at bounding box center [112, 286] width 51 height 12
click at [186, 389] on p "Closed – Solved" at bounding box center [166, 388] width 64 height 15
click at [795, 100] on button "Refresh" at bounding box center [792, 95] width 51 height 22
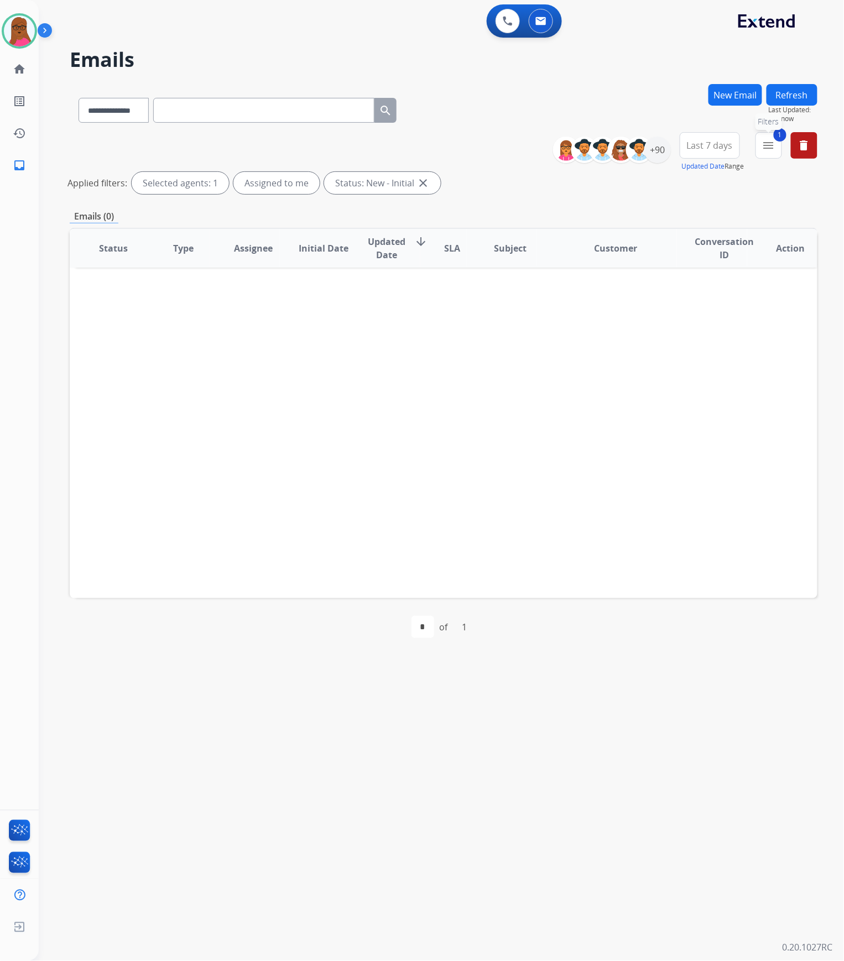
click at [770, 142] on mat-icon "menu" at bounding box center [768, 145] width 13 height 13
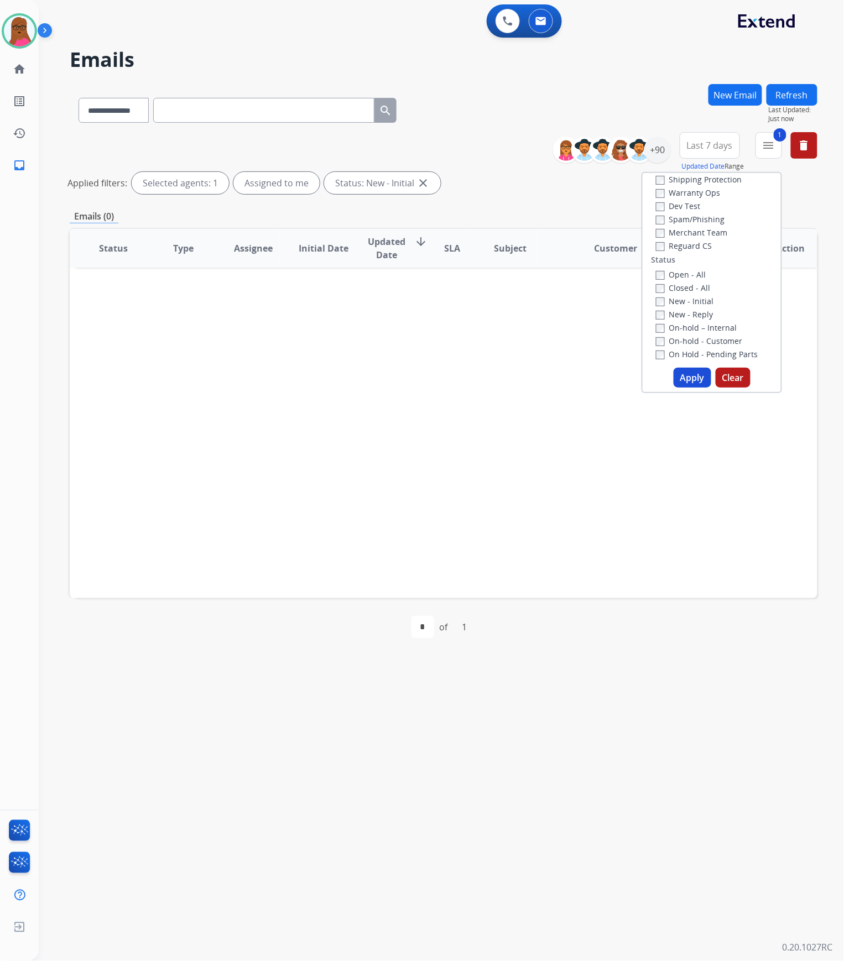
click at [656, 308] on div "New - Reply" at bounding box center [714, 314] width 116 height 13
click at [656, 321] on div "On-hold – Internal" at bounding box center [714, 327] width 116 height 13
click at [693, 372] on button "Apply" at bounding box center [693, 378] width 38 height 20
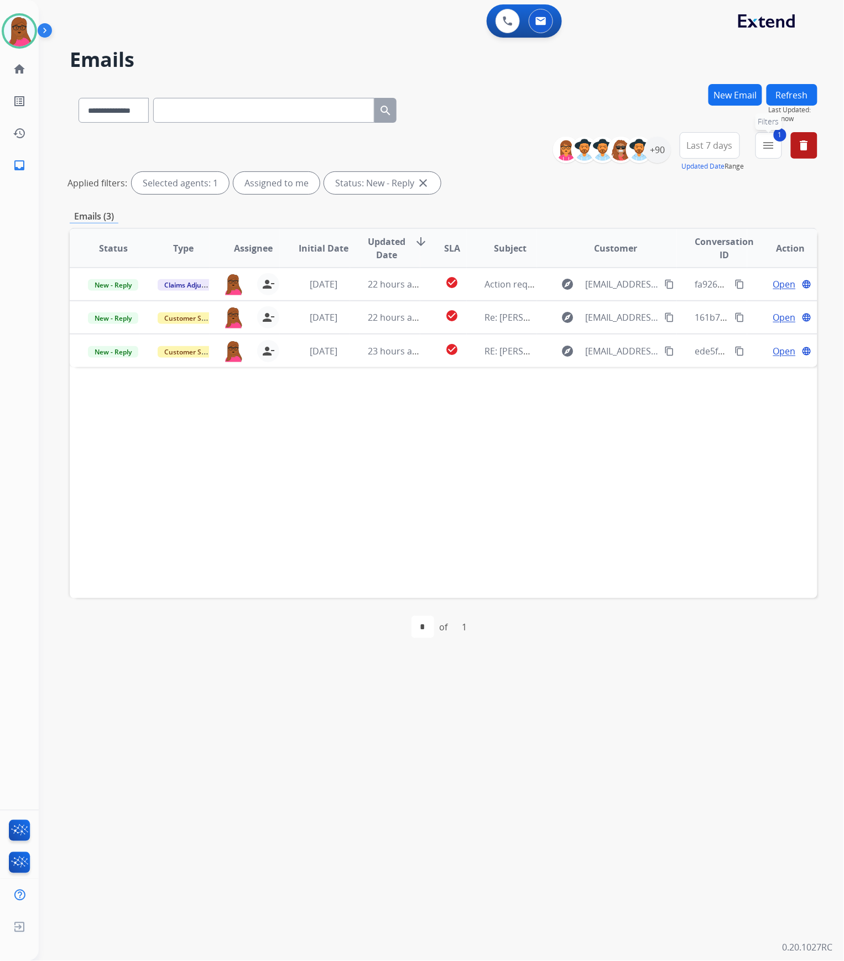
click at [772, 139] on mat-icon "menu" at bounding box center [768, 145] width 13 height 13
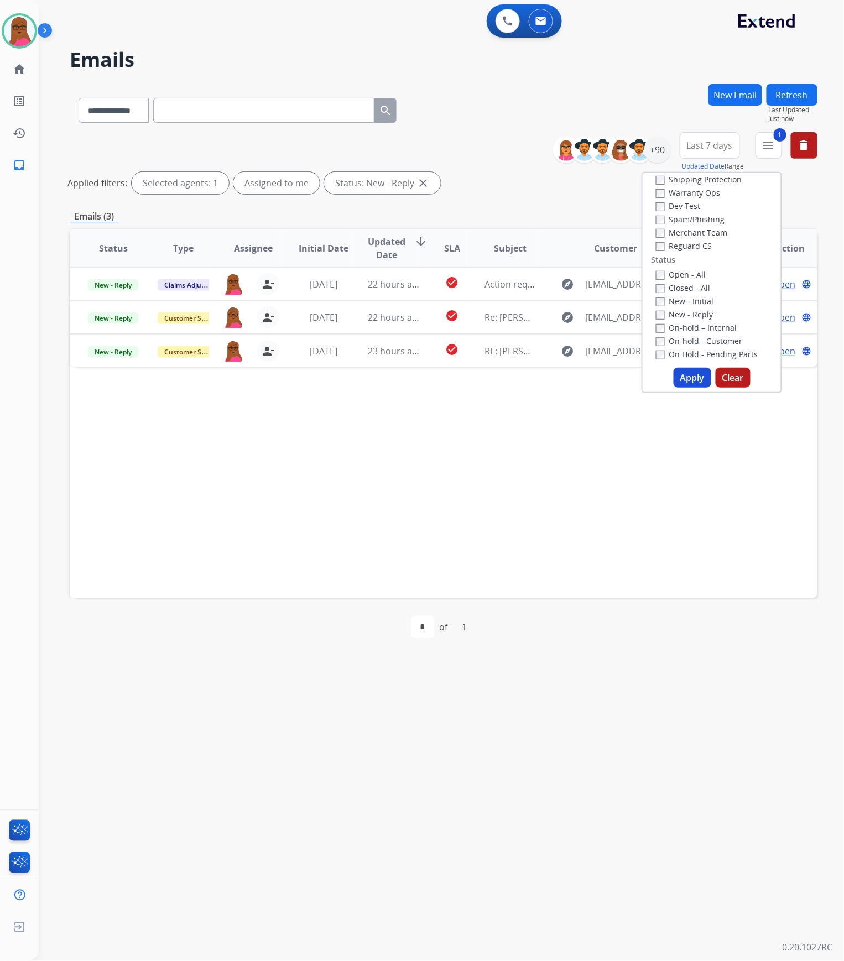
click at [684, 378] on button "Apply" at bounding box center [693, 378] width 38 height 20
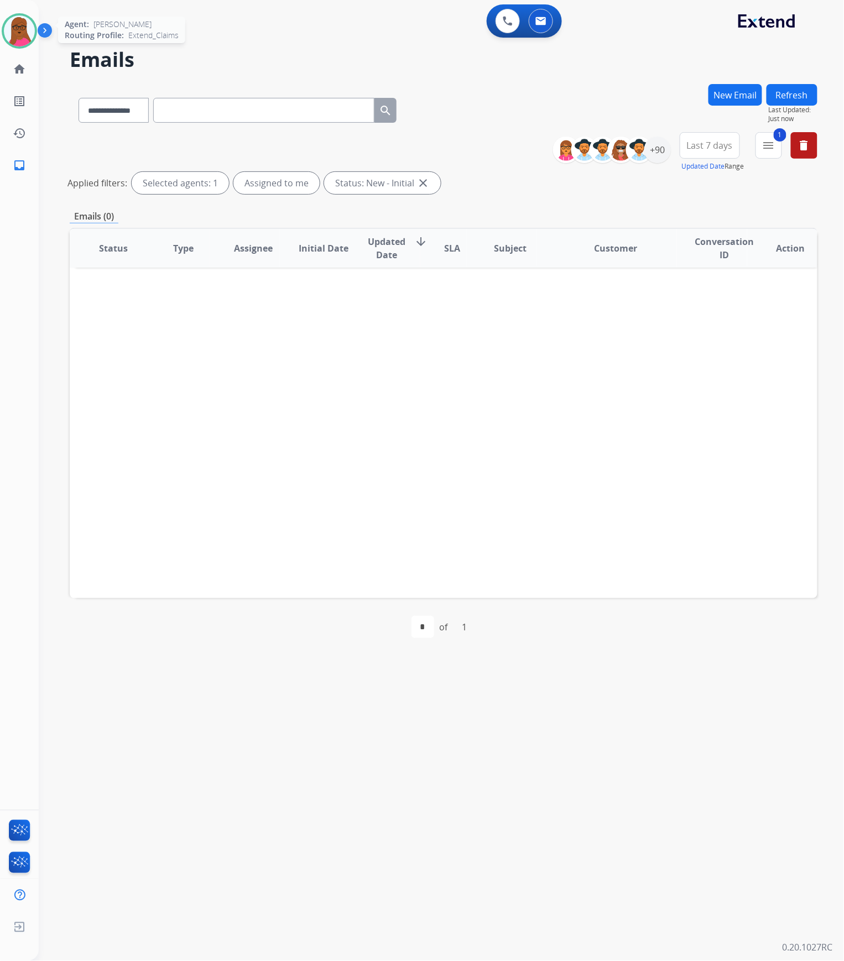
click at [29, 33] on img at bounding box center [19, 30] width 31 height 31
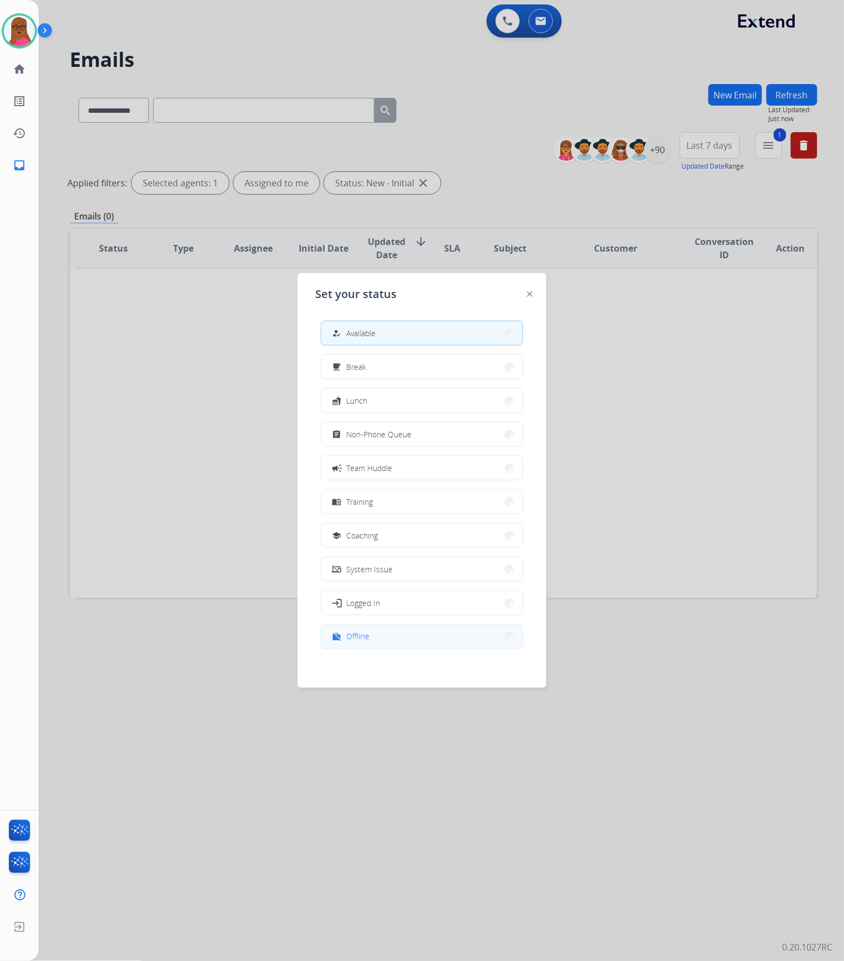
click at [394, 627] on button "work_off Offline" at bounding box center [421, 637] width 201 height 24
